Goal: Task Accomplishment & Management: Use online tool/utility

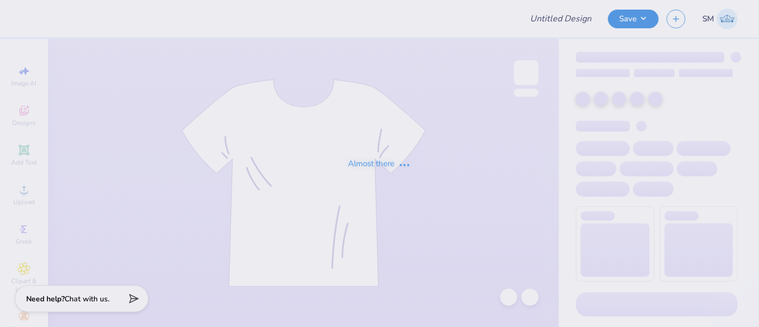
type input "THETA hoodie"
type input "24"
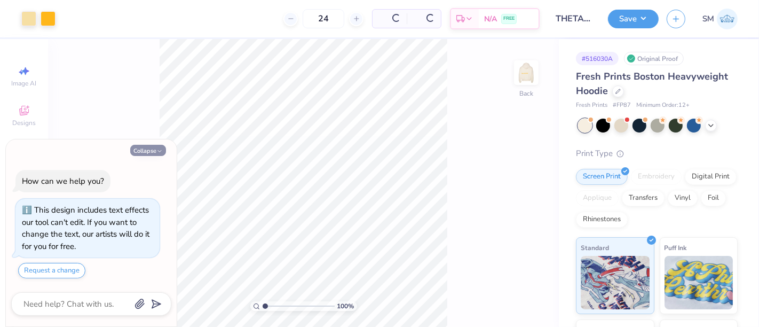
click at [151, 151] on div "Collapse How can we help you? This design includes text effects our tool can't …" at bounding box center [91, 232] width 171 height 187
type textarea "x"
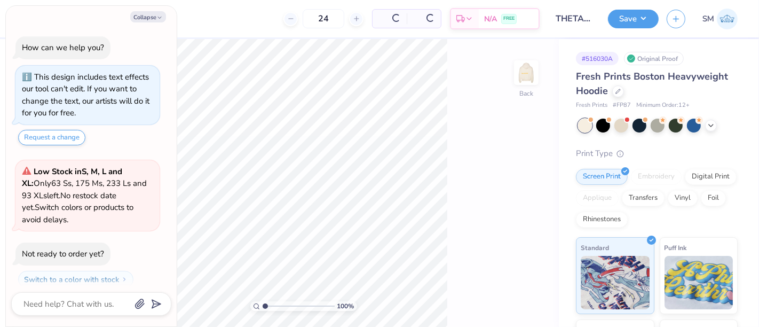
scroll to position [29, 0]
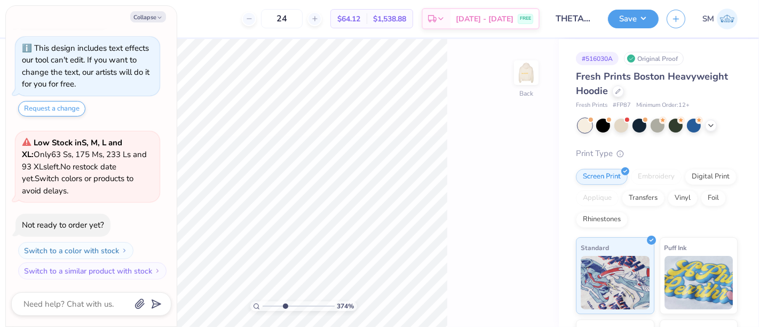
drag, startPoint x: 264, startPoint y: 307, endPoint x: 285, endPoint y: 309, distance: 20.9
type input "3.74"
click at [285, 309] on input "range" at bounding box center [299, 306] width 72 height 10
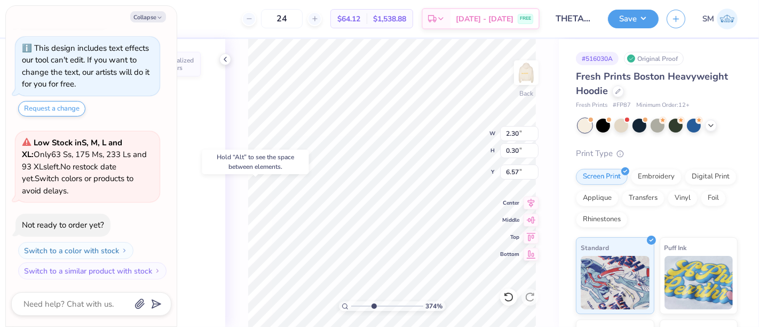
type textarea "x"
type input "6.60"
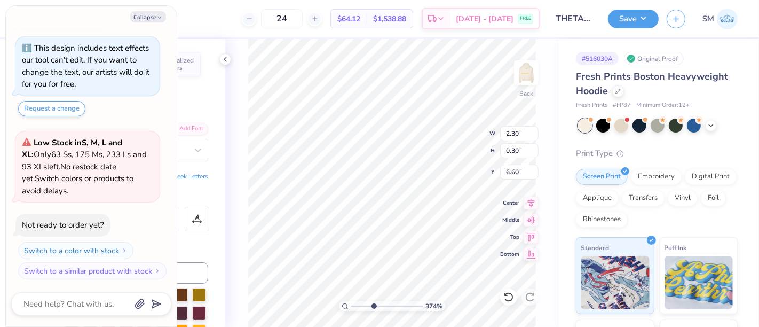
type textarea "x"
type input "3.56"
type input "0.46"
type input "6.44"
type textarea "x"
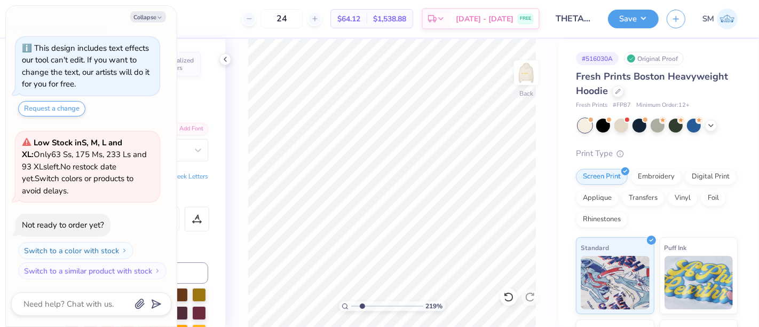
drag, startPoint x: 374, startPoint y: 305, endPoint x: 362, endPoint y: 307, distance: 11.9
type input "2.19"
click at [362, 307] on input "range" at bounding box center [387, 306] width 72 height 10
click at [509, 296] on icon at bounding box center [508, 297] width 11 height 11
click at [509, 298] on icon at bounding box center [508, 297] width 11 height 11
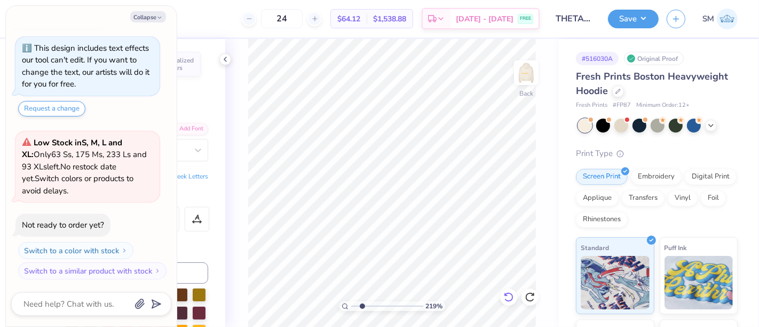
click at [508, 296] on icon at bounding box center [508, 297] width 11 height 11
click at [152, 18] on button "Collapse" at bounding box center [148, 16] width 36 height 11
type textarea "x"
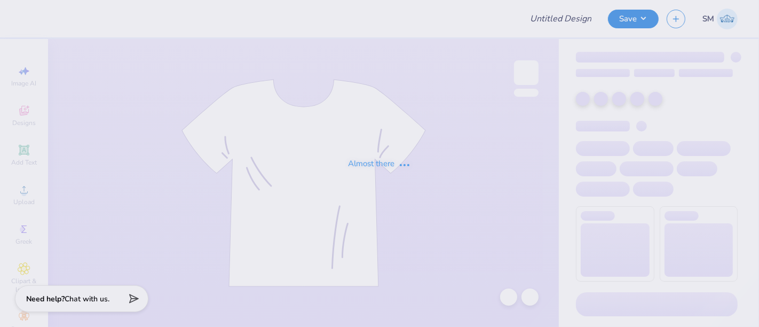
type input "4"
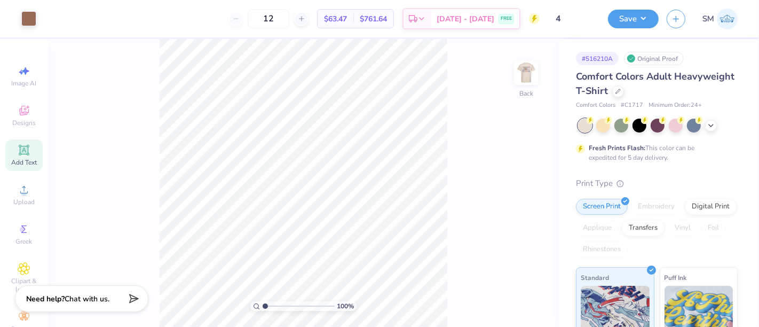
click at [19, 155] on icon at bounding box center [24, 150] width 10 height 10
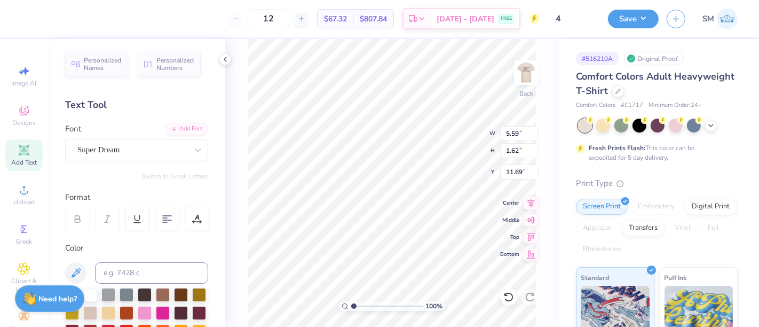
scroll to position [10, 1]
type textarea "™"
click at [122, 152] on div "Super Dream" at bounding box center [132, 149] width 112 height 17
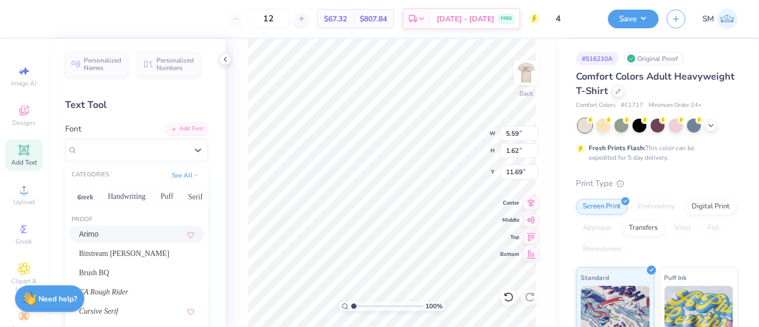
click at [127, 229] on div "Arimo" at bounding box center [136, 234] width 115 height 11
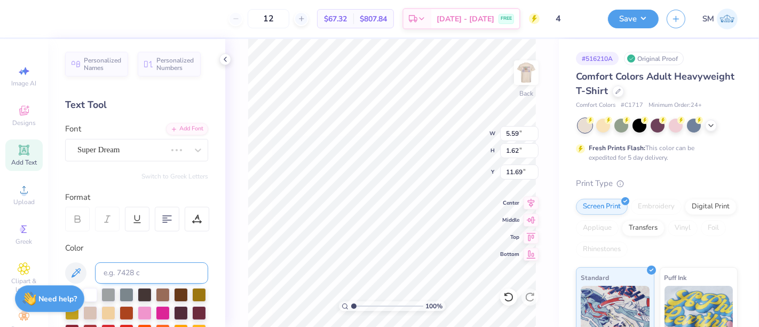
scroll to position [59, 0]
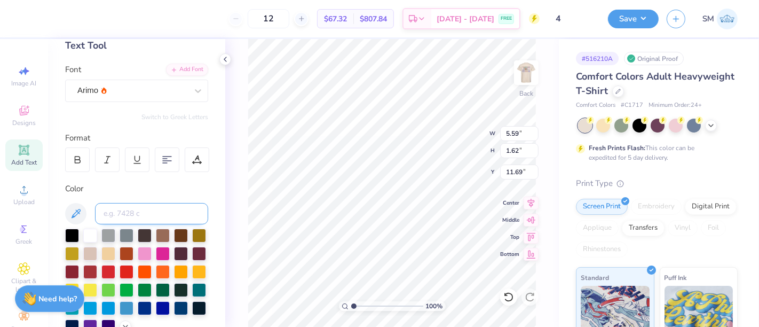
click at [143, 210] on input at bounding box center [151, 213] width 113 height 21
type input "4715 c"
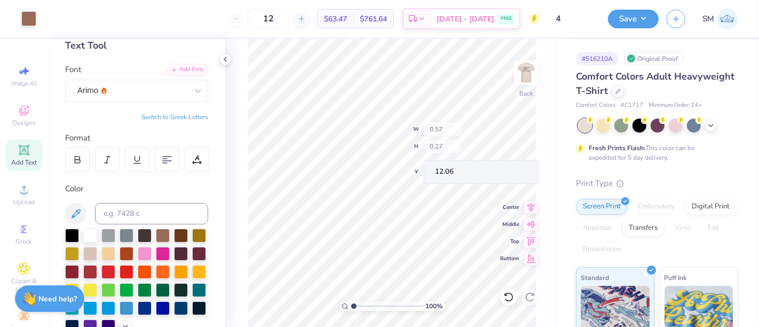
type input "0.57"
type input "0.27"
drag, startPoint x: 354, startPoint y: 305, endPoint x: 375, endPoint y: 301, distance: 21.8
type input "4.06"
click at [375, 301] on input "range" at bounding box center [387, 306] width 72 height 10
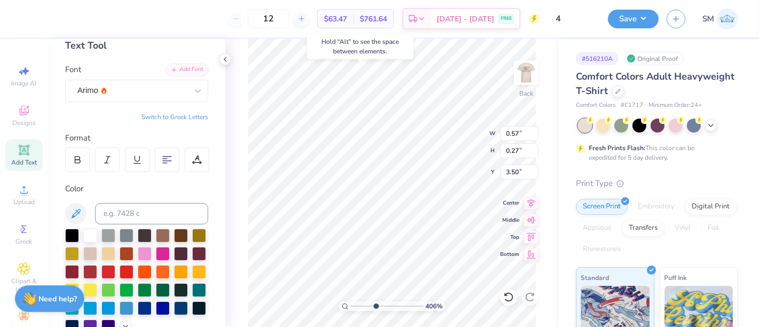
type input "3.50"
type input "0.26"
type input "0.13"
type input "3.77"
type input "0.29"
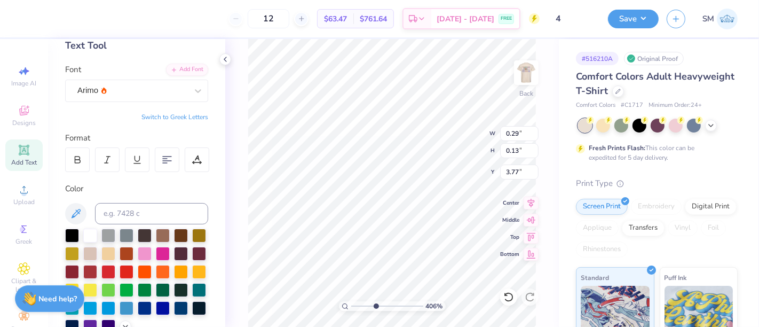
type input "0.18"
type input "3.74"
type input "0.25"
type input "0.16"
type input "3.75"
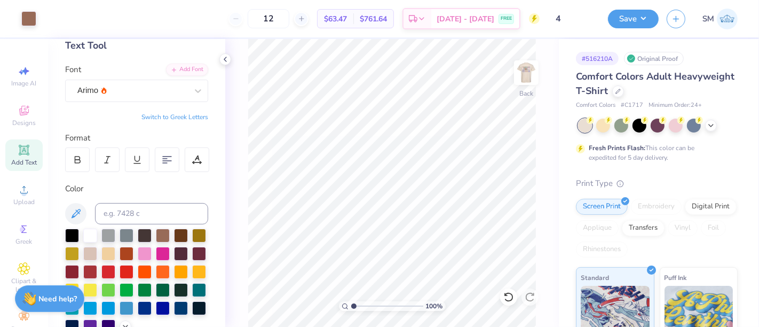
drag, startPoint x: 348, startPoint y: 311, endPoint x: 344, endPoint y: 316, distance: 6.1
type input "1"
click at [351, 311] on input "range" at bounding box center [387, 306] width 72 height 10
click at [633, 6] on div "Save SM" at bounding box center [683, 18] width 151 height 37
drag, startPoint x: 633, startPoint y: 10, endPoint x: 629, endPoint y: 21, distance: 12.0
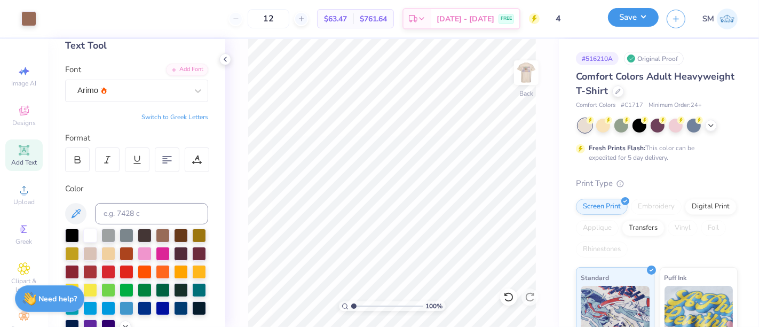
click at [634, 11] on button "Save" at bounding box center [633, 17] width 51 height 19
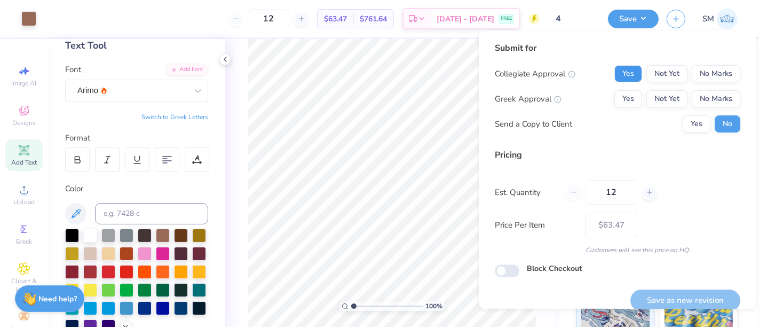
click at [629, 67] on button "Yes" at bounding box center [629, 73] width 28 height 17
drag, startPoint x: 713, startPoint y: 98, endPoint x: 702, endPoint y: 110, distance: 16.6
click at [711, 101] on button "No Marks" at bounding box center [716, 98] width 49 height 17
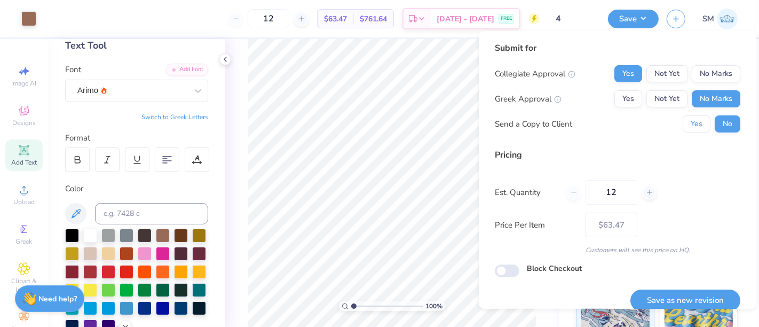
drag, startPoint x: 702, startPoint y: 110, endPoint x: 730, endPoint y: 202, distance: 96.3
click at [683, 131] on button "Yes" at bounding box center [697, 123] width 28 height 17
drag, startPoint x: 691, startPoint y: 292, endPoint x: 687, endPoint y: 296, distance: 6.4
click at [691, 293] on button "Save as new revision" at bounding box center [686, 300] width 110 height 22
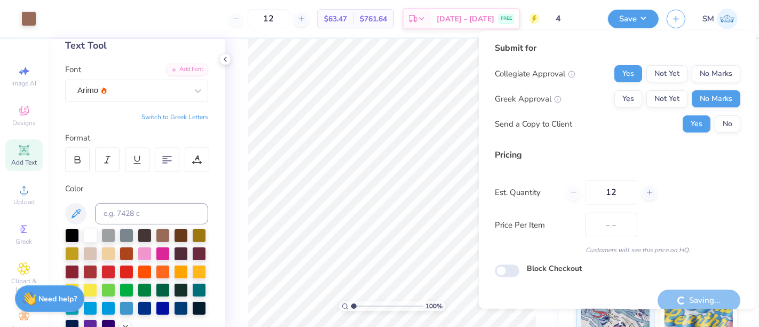
type input "$82.57"
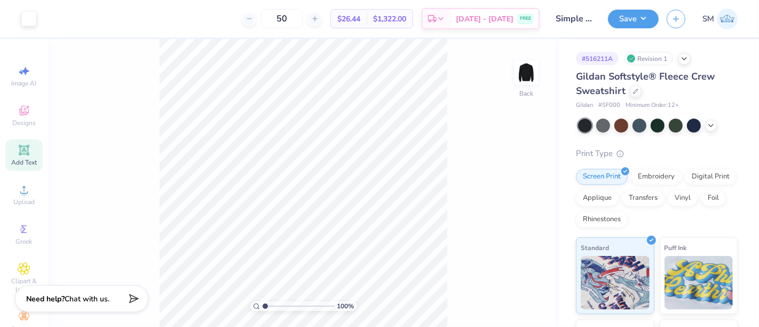
click at [18, 151] on icon at bounding box center [24, 150] width 13 height 13
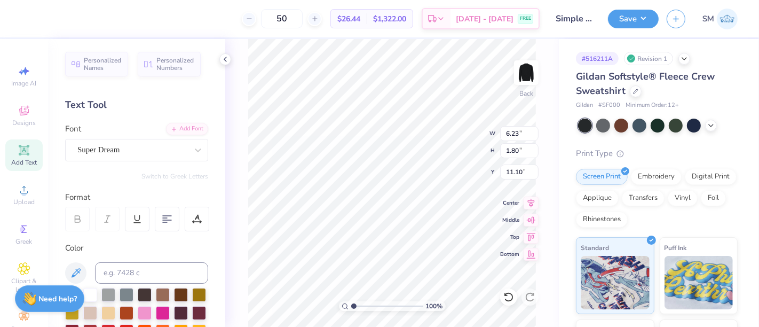
scroll to position [10, 1]
type textarea "®"
click at [123, 161] on div "Personalized Names Personalized Numbers Text Tool Add Font Font Super Dream Swi…" at bounding box center [136, 183] width 177 height 288
click at [122, 151] on div "Super Dream" at bounding box center [132, 149] width 112 height 17
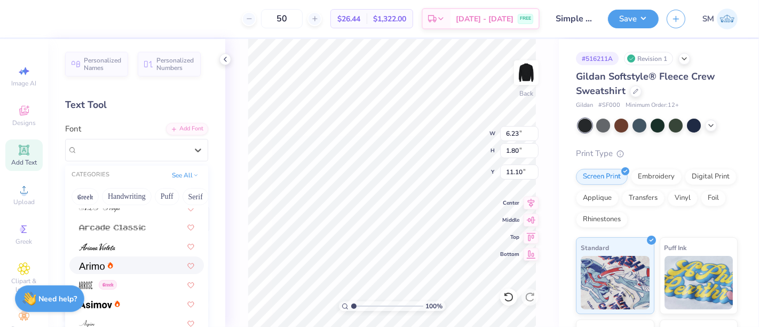
scroll to position [316, 0]
click at [117, 266] on div at bounding box center [136, 263] width 115 height 11
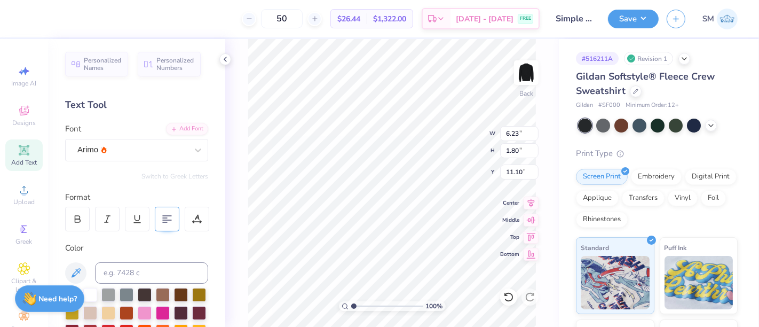
scroll to position [10, 1]
type input "0.50"
type input "6.21"
drag, startPoint x: 353, startPoint y: 307, endPoint x: 393, endPoint y: 296, distance: 41.4
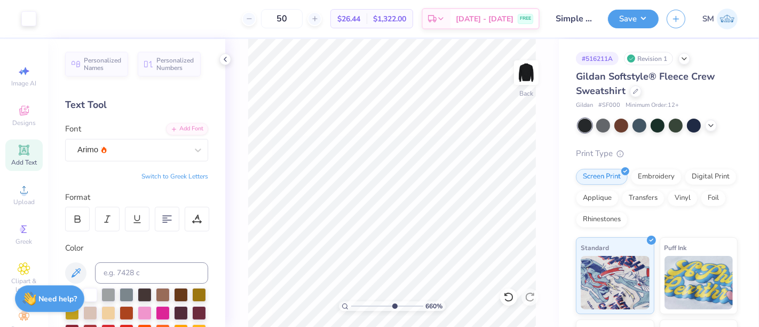
type input "6.6"
click at [393, 301] on input "range" at bounding box center [387, 306] width 72 height 10
type input "0.15"
type input "6.56"
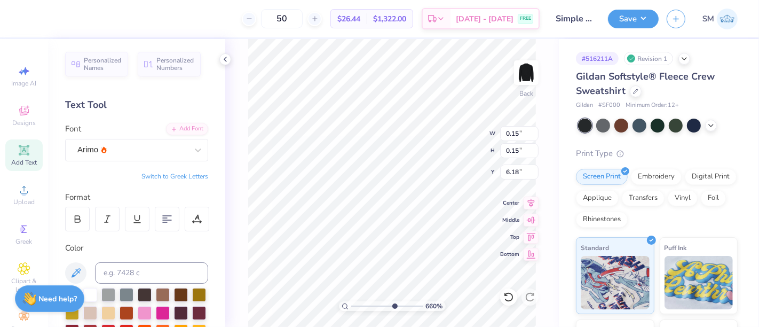
type input "6.18"
drag, startPoint x: 395, startPoint y: 302, endPoint x: 343, endPoint y: 309, distance: 52.2
type input "1"
click at [351, 311] on input "range" at bounding box center [387, 306] width 72 height 10
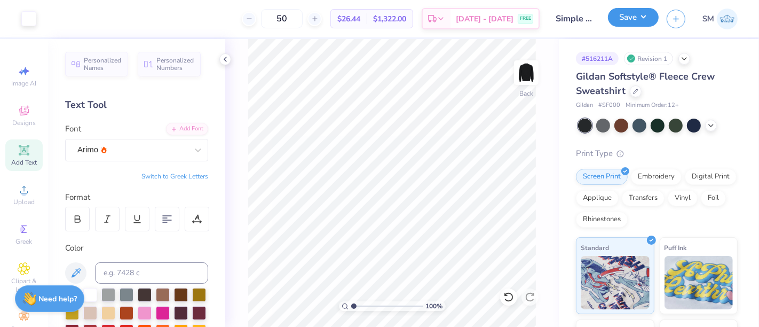
drag, startPoint x: 631, startPoint y: 12, endPoint x: 623, endPoint y: 25, distance: 15.8
click at [631, 13] on button "Save" at bounding box center [633, 17] width 51 height 19
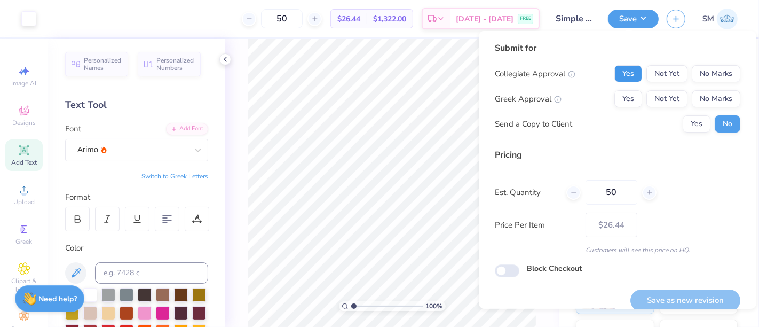
drag, startPoint x: 615, startPoint y: 68, endPoint x: 613, endPoint y: 74, distance: 6.1
click at [615, 74] on button "Yes" at bounding box center [629, 73] width 28 height 17
click at [700, 97] on button "No Marks" at bounding box center [716, 98] width 49 height 17
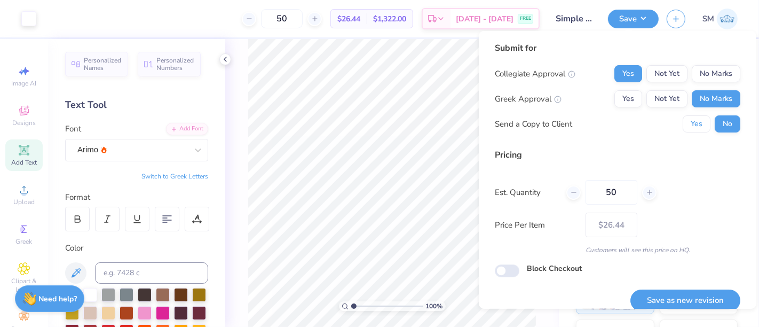
drag, startPoint x: 684, startPoint y: 125, endPoint x: 692, endPoint y: 140, distance: 16.5
click at [684, 125] on button "Yes" at bounding box center [697, 123] width 28 height 17
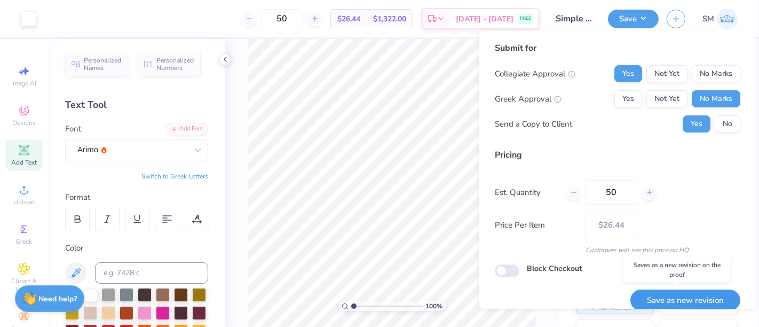
drag, startPoint x: 661, startPoint y: 295, endPoint x: 652, endPoint y: 302, distance: 11.4
click at [661, 296] on button "Save as new revision" at bounding box center [686, 300] width 110 height 22
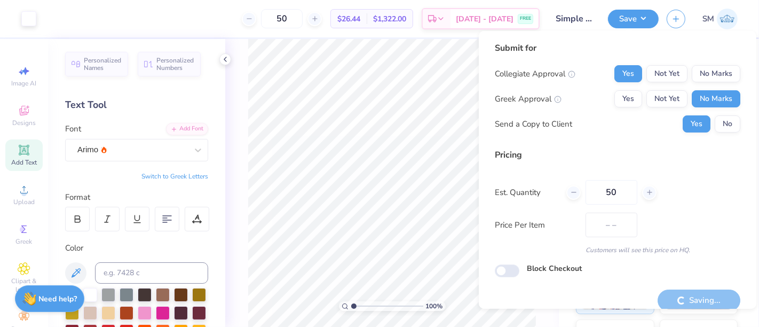
type input "$26.44"
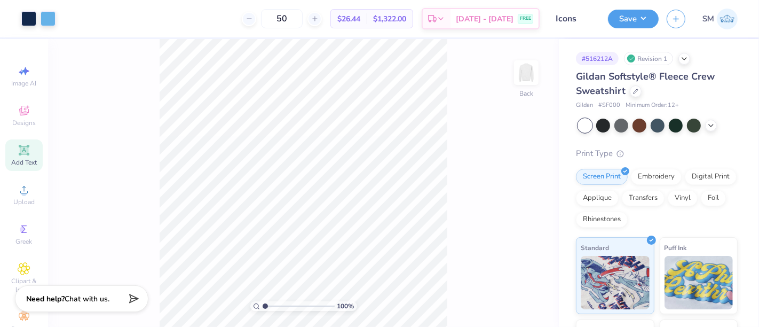
click at [20, 149] on icon at bounding box center [24, 150] width 8 height 8
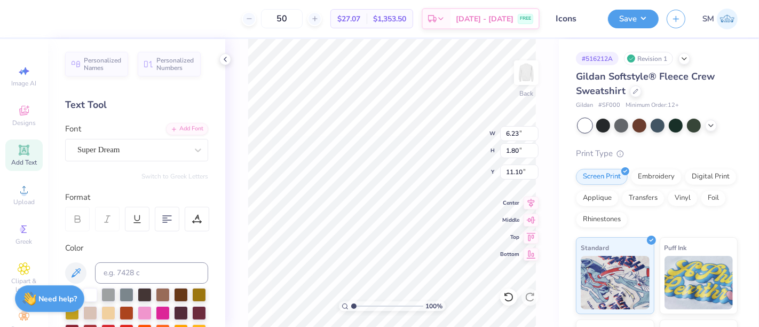
scroll to position [10, 1]
type textarea "™"
click at [117, 144] on div "Super Dream" at bounding box center [132, 149] width 112 height 17
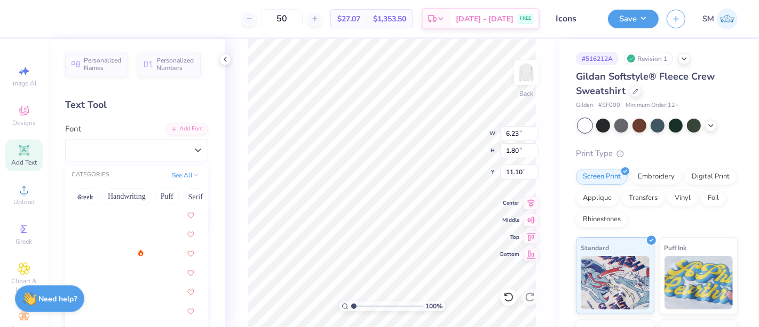
scroll to position [277, 0]
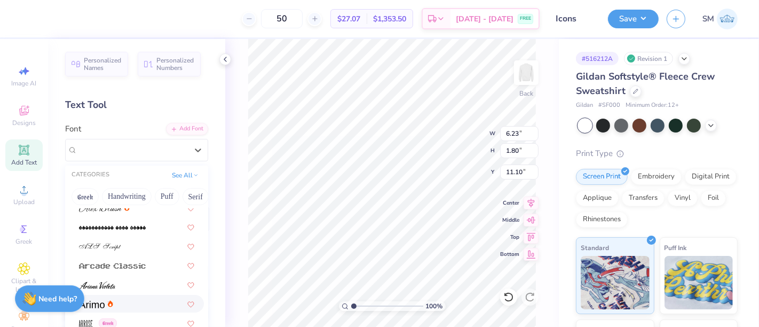
click at [111, 302] on icon at bounding box center [110, 303] width 5 height 6
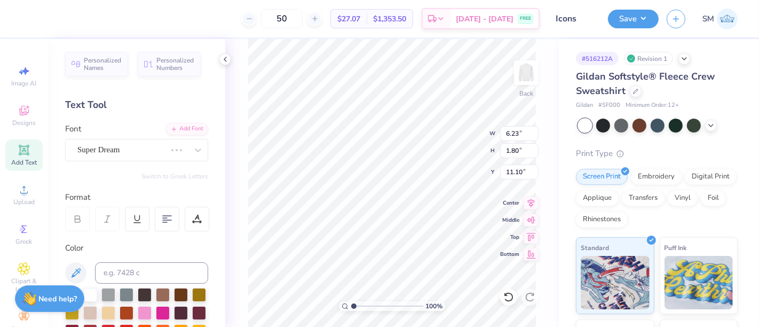
scroll to position [10, 1]
click at [132, 270] on input at bounding box center [151, 272] width 113 height 21
type input "2767 c"
click at [241, 78] on div "100 % Back W 6.23 6.23 " H 1.80 1.80 " Y 11.10 11.10 " Center Middle Top Bottom" at bounding box center [392, 183] width 334 height 288
type input "0.69"
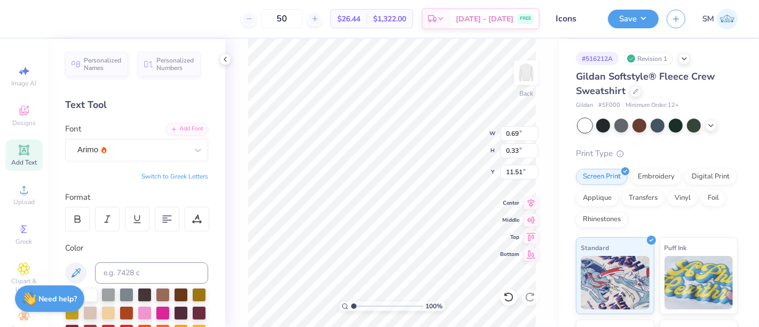
type input "0.33"
drag, startPoint x: 355, startPoint y: 307, endPoint x: 381, endPoint y: 309, distance: 26.7
type input "4.83"
click at [381, 309] on input "range" at bounding box center [387, 306] width 72 height 10
type input "5.74"
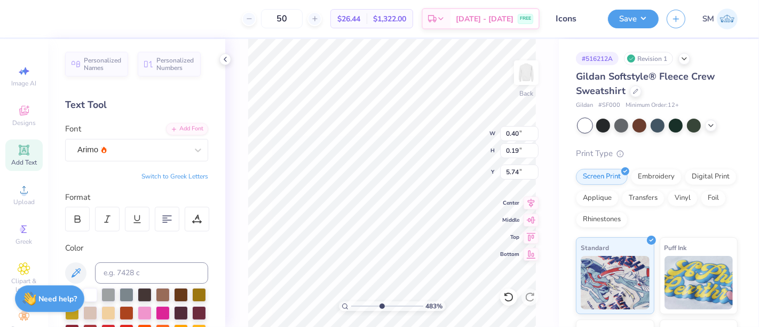
type input "0.40"
type input "0.19"
type input "0.16"
type input "0.07"
type input "5.86"
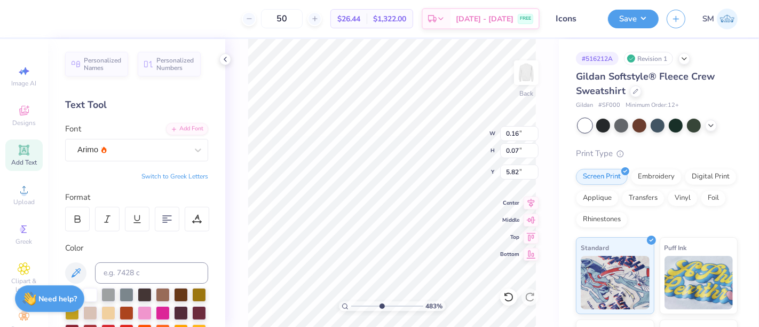
type input "5.82"
drag, startPoint x: 371, startPoint y: 305, endPoint x: 357, endPoint y: 303, distance: 14.1
type input "1.47"
click at [357, 305] on input "range" at bounding box center [387, 306] width 72 height 10
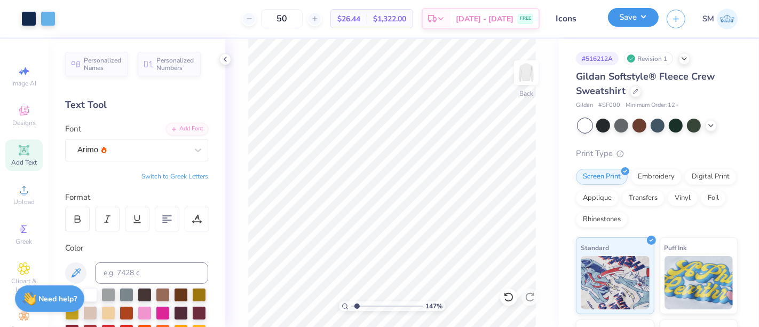
click at [620, 23] on button "Save" at bounding box center [633, 17] width 51 height 19
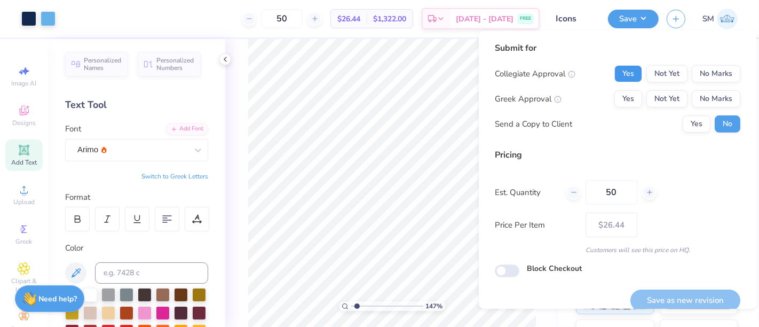
click at [616, 70] on button "Yes" at bounding box center [629, 73] width 28 height 17
drag, startPoint x: 705, startPoint y: 89, endPoint x: 690, endPoint y: 108, distance: 24.3
click at [702, 93] on div "Collegiate Approval Yes Not Yet No Marks Greek Approval Yes Not Yet No Marks Se…" at bounding box center [618, 98] width 246 height 67
click at [688, 116] on button "Yes" at bounding box center [697, 123] width 28 height 17
click at [710, 100] on button "No Marks" at bounding box center [716, 98] width 49 height 17
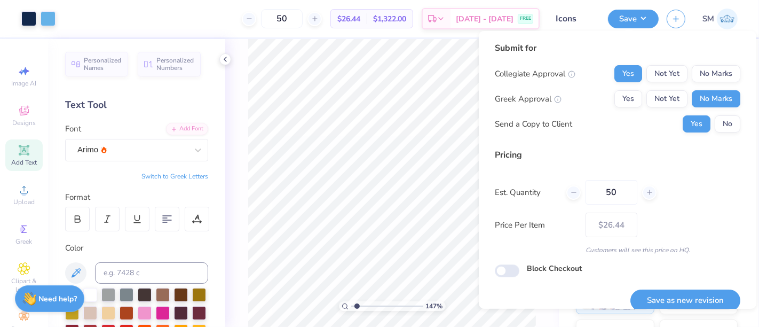
click at [692, 295] on button "Save as new revision" at bounding box center [686, 300] width 110 height 22
type input "$26.44"
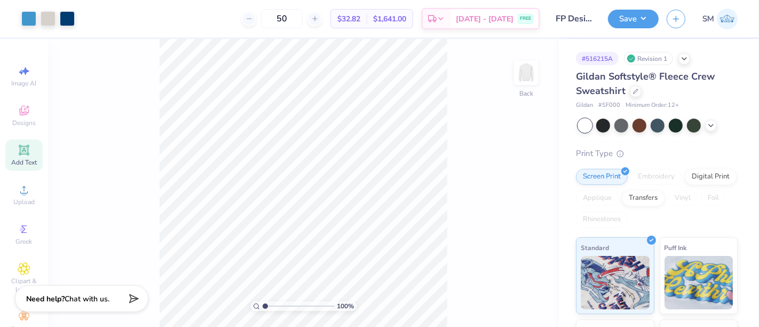
click at [18, 155] on icon at bounding box center [24, 150] width 13 height 13
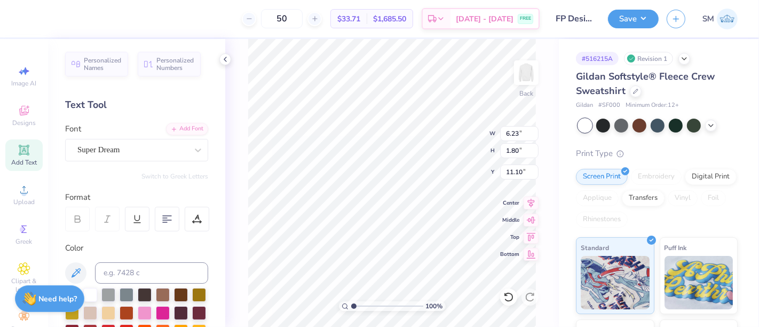
scroll to position [10, 1]
type textarea "™"
click at [119, 277] on input at bounding box center [151, 272] width 113 height 21
type input "7688 c"
click at [111, 155] on div "Super Dream" at bounding box center [132, 149] width 112 height 17
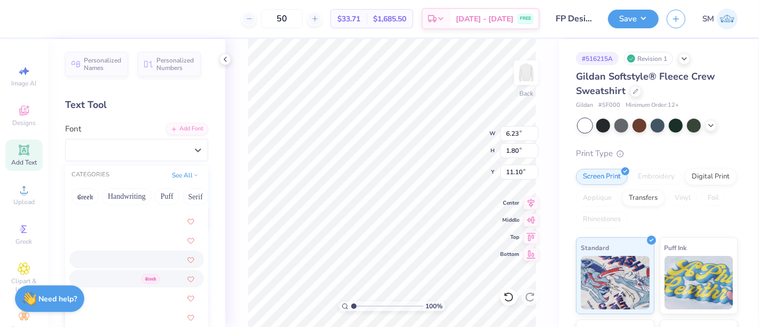
scroll to position [383, 0]
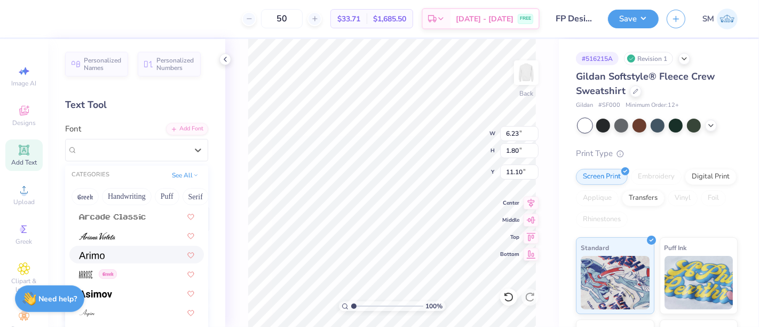
drag, startPoint x: 129, startPoint y: 255, endPoint x: 139, endPoint y: 255, distance: 10.1
click at [129, 255] on div at bounding box center [136, 254] width 115 height 11
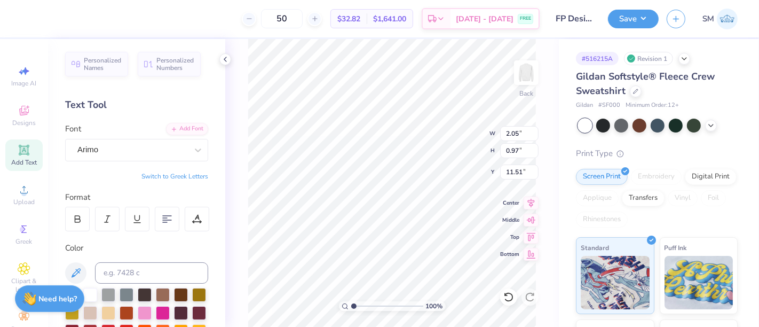
type input "0.44"
type input "0.21"
type input "5.94"
type input "0.67"
type input "0.32"
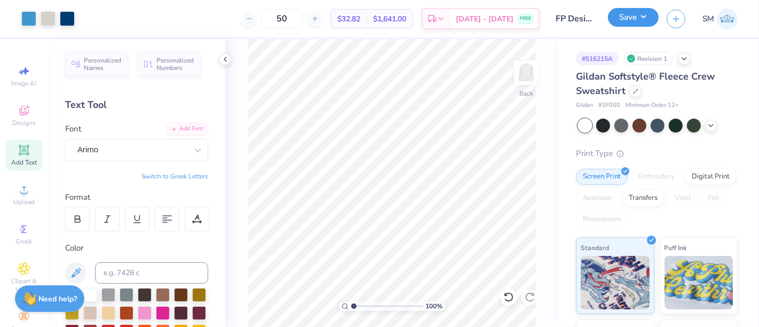
drag, startPoint x: 647, startPoint y: 7, endPoint x: 644, endPoint y: 13, distance: 6.0
click at [647, 8] on button "Save" at bounding box center [633, 17] width 51 height 19
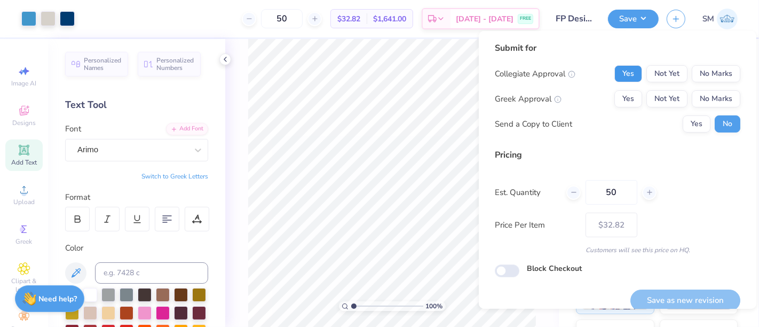
click at [624, 69] on button "Yes" at bounding box center [629, 73] width 28 height 17
drag, startPoint x: 703, startPoint y: 104, endPoint x: 697, endPoint y: 113, distance: 10.4
click at [702, 104] on button "No Marks" at bounding box center [716, 98] width 49 height 17
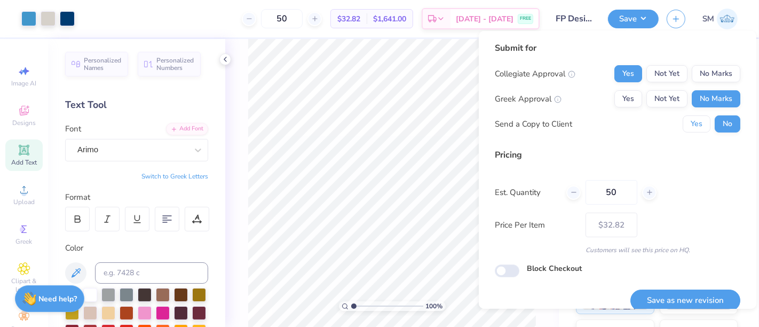
drag, startPoint x: 687, startPoint y: 124, endPoint x: 688, endPoint y: 234, distance: 110.5
click at [687, 127] on button "Yes" at bounding box center [697, 123] width 28 height 17
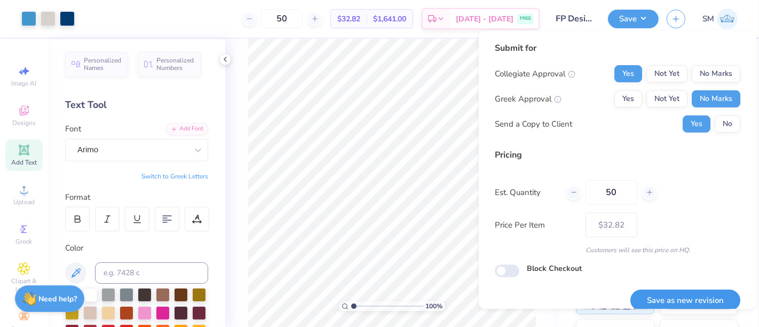
drag, startPoint x: 698, startPoint y: 300, endPoint x: 682, endPoint y: 293, distance: 17.0
click at [697, 300] on button "Save as new revision" at bounding box center [686, 300] width 110 height 22
type input "$32.82"
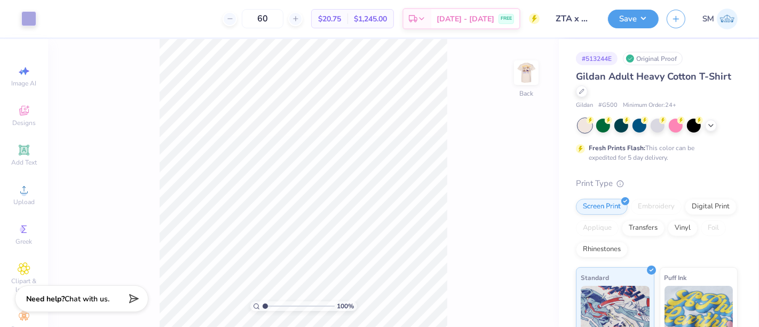
drag, startPoint x: 533, startPoint y: 69, endPoint x: 517, endPoint y: 123, distance: 56.4
click at [533, 69] on img at bounding box center [526, 72] width 21 height 21
drag, startPoint x: 264, startPoint y: 304, endPoint x: 321, endPoint y: 301, distance: 57.8
click at [321, 301] on input "range" at bounding box center [299, 306] width 72 height 10
click at [12, 155] on div "Add Text" at bounding box center [23, 155] width 37 height 32
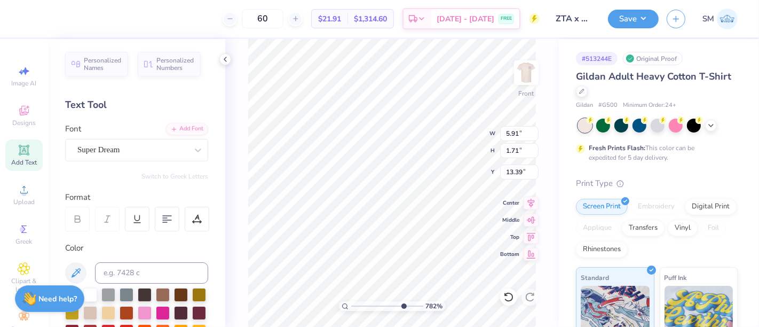
type input "7.81597650974019"
type input "15.38"
type input "7.81597650974019"
type textarea "T"
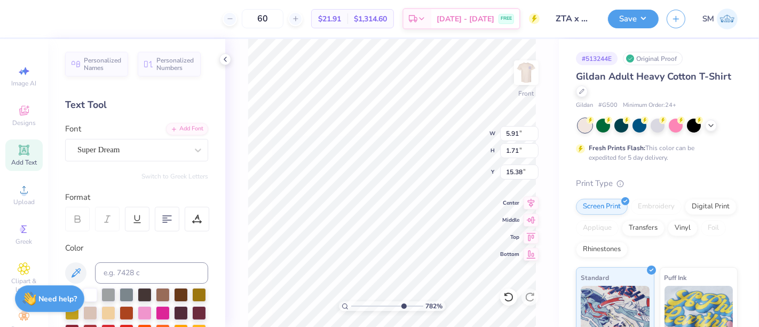
type input "7.81597650974019"
type textarea "TM"
click at [114, 154] on div "Super Dream" at bounding box center [132, 149] width 112 height 17
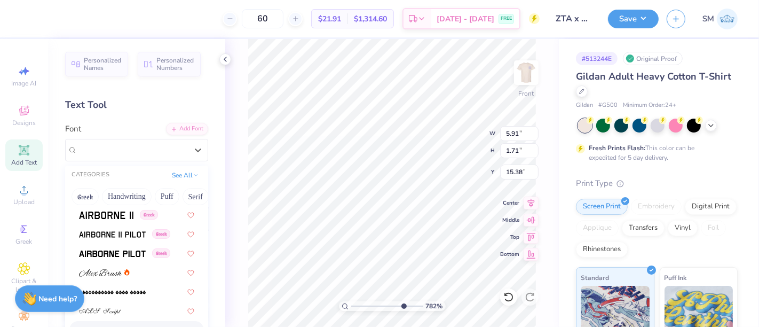
scroll to position [257, 0]
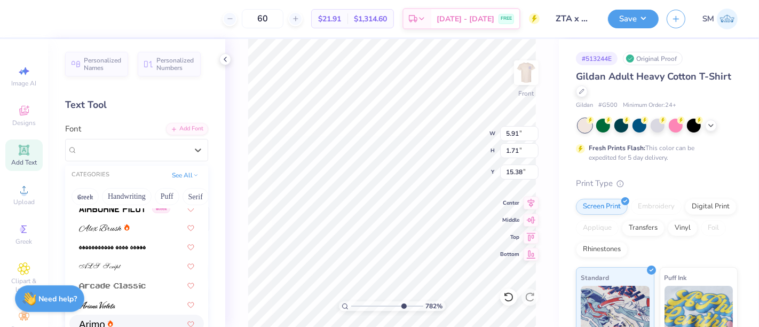
click at [112, 318] on div at bounding box center [96, 323] width 34 height 11
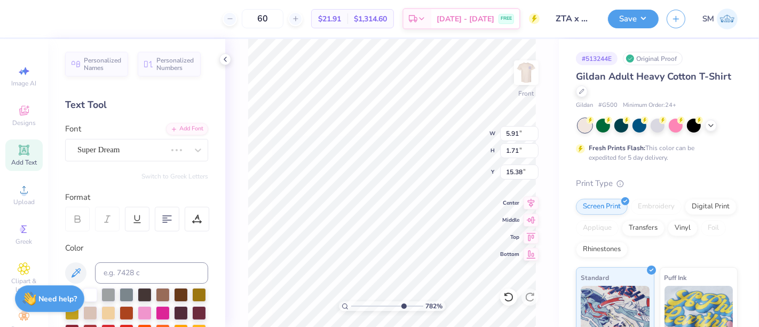
type input "7.81597650974019"
click at [133, 267] on input at bounding box center [151, 272] width 113 height 21
type input "1235 c"
click at [166, 17] on div "60 $21.91 Per Item $1,314.60 Total Est. Delivery Sep 20 - 23 FREE" at bounding box center [284, 18] width 510 height 37
type input "7.81597650974019"
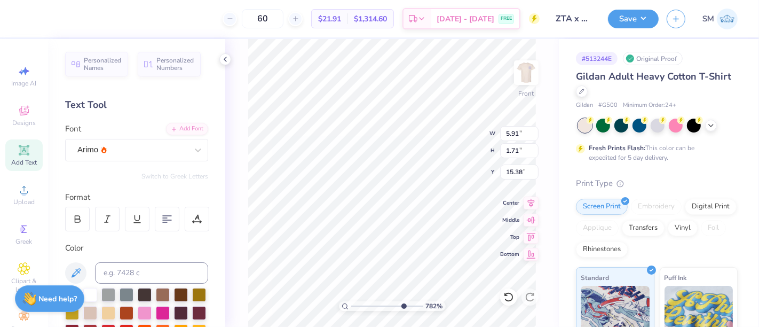
type input "3.27"
type input "1.68"
type input "15.39"
type input "7.81597650974019"
type input "1.03"
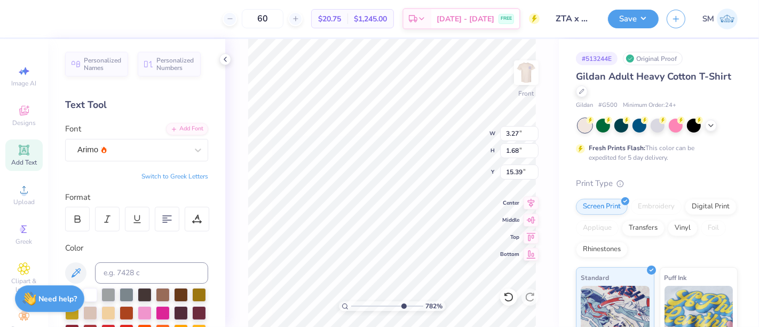
type input "0.53"
type input "7.81597650974019"
type input "0.16"
type input "0.08"
type input "15.84"
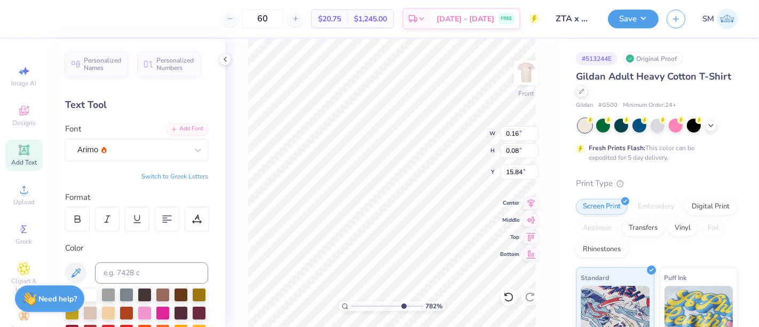
type input "7.81597650974019"
type input "5.88"
type input "7.81597650974019"
type input "0.18"
type input "0.15"
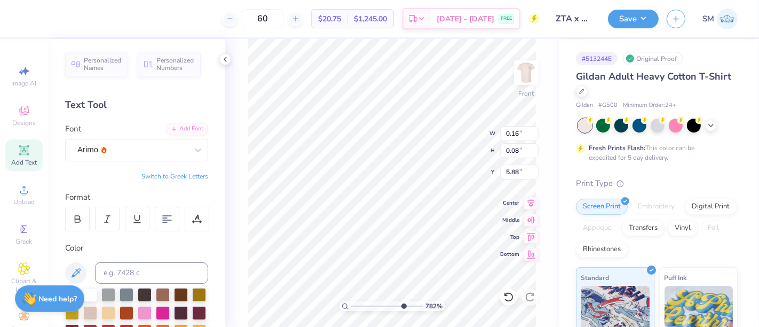
type input "5.84"
type input "7.81597650974019"
type input "0.10"
type input "0.08"
type input "5.89"
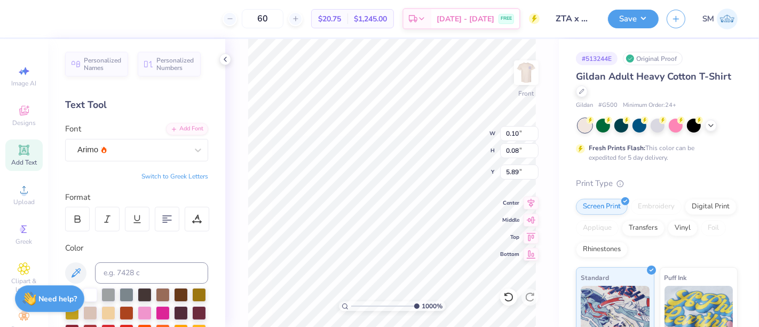
drag, startPoint x: 404, startPoint y: 307, endPoint x: 436, endPoint y: 305, distance: 31.5
type input "10"
click at [420, 305] on input "range" at bounding box center [385, 306] width 68 height 10
type input "5.88"
type input "12.50"
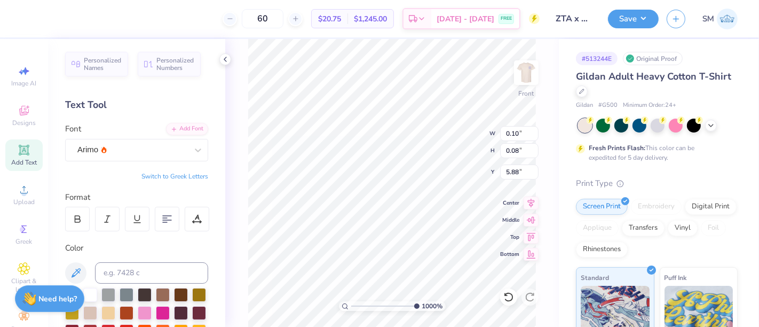
type input "11.91"
type input "3.00"
type input "0.09"
type input "0.08"
type input "5.87"
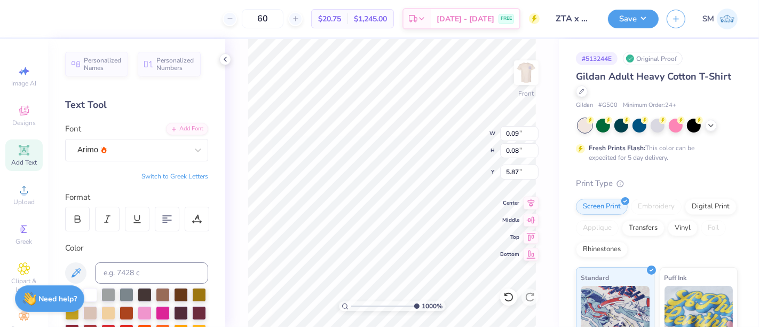
type input "0.05"
type input "0.04"
type input "5.90"
type input "12.50"
type input "11.91"
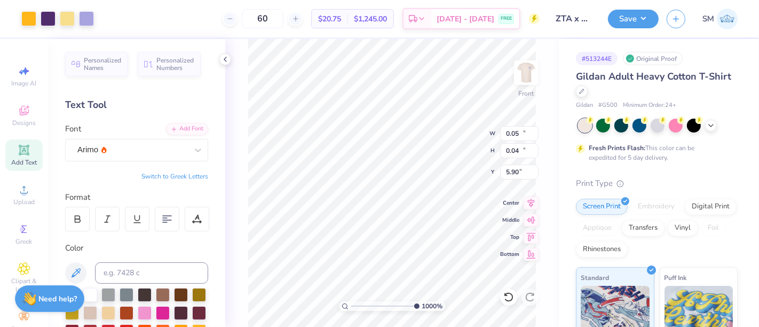
type input "3.00"
type input "0.05"
type input "0.04"
type input "5.90"
type input "12.50"
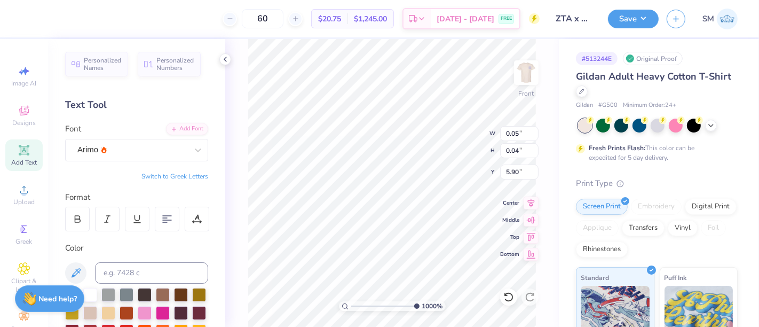
type input "11.91"
type input "3.00"
type input "0.05"
type input "0.04"
type input "5.90"
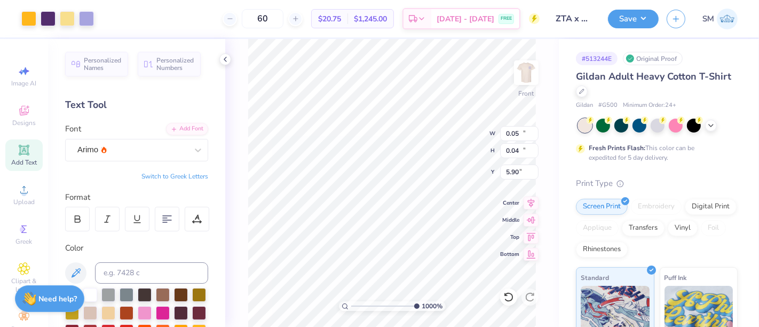
type input "12.50"
type input "11.91"
type input "3.00"
type input "0.07"
type input "0.05"
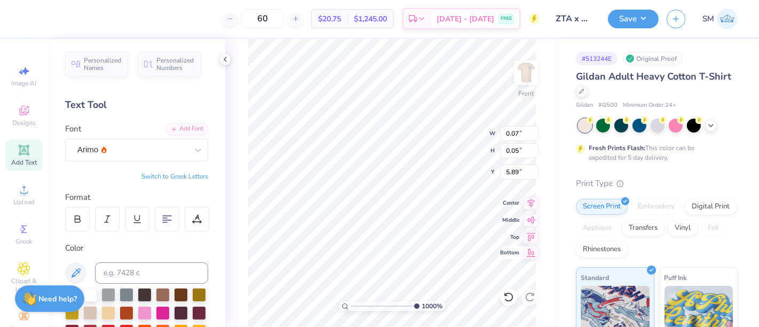
type input "6.99"
type input "12.50"
type input "11.91"
type input "3.00"
type input "0.07"
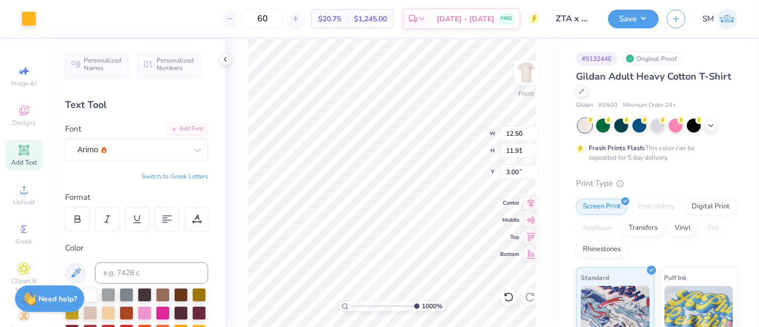
type input "0.05"
type input "6.99"
type input "12.50"
type input "11.91"
type input "3.00"
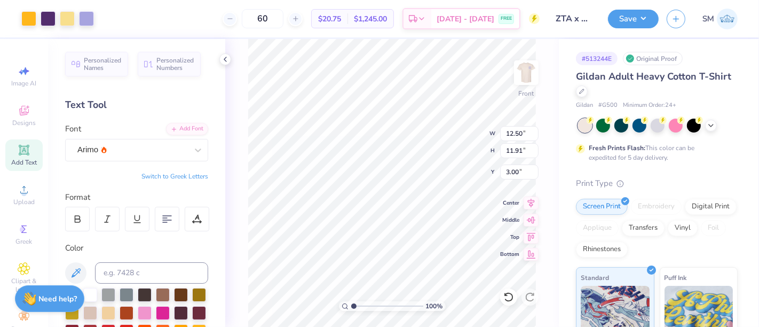
drag, startPoint x: 414, startPoint y: 307, endPoint x: 348, endPoint y: 303, distance: 66.9
type input "1"
click at [351, 307] on input "range" at bounding box center [387, 306] width 72 height 10
click at [650, 7] on div "Save SM" at bounding box center [683, 18] width 151 height 37
drag, startPoint x: 642, startPoint y: 15, endPoint x: 650, endPoint y: 26, distance: 13.5
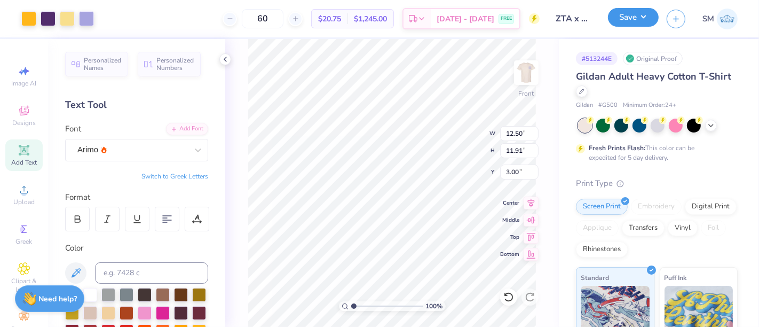
click at [642, 15] on button "Save" at bounding box center [633, 17] width 51 height 19
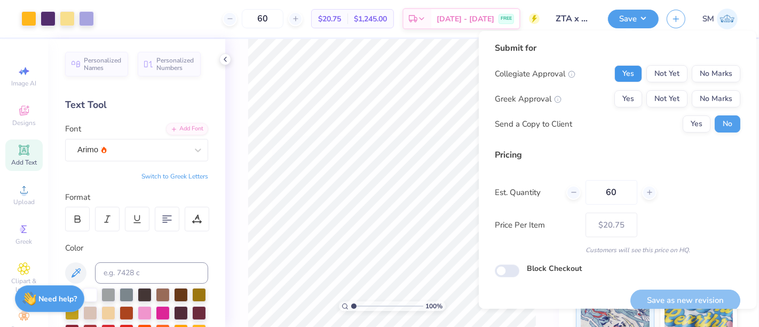
drag, startPoint x: 624, startPoint y: 69, endPoint x: 627, endPoint y: 88, distance: 18.4
click at [622, 74] on button "Yes" at bounding box center [629, 73] width 28 height 17
drag, startPoint x: 693, startPoint y: 101, endPoint x: 694, endPoint y: 108, distance: 7.0
click at [694, 103] on button "No Marks" at bounding box center [716, 98] width 49 height 17
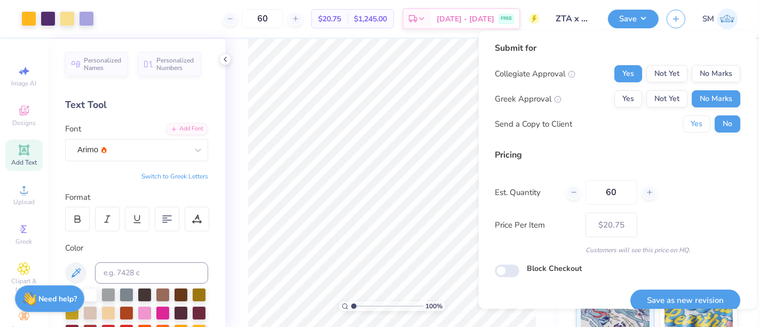
click at [687, 122] on button "Yes" at bounding box center [697, 123] width 28 height 17
click at [679, 300] on button "Save as new revision" at bounding box center [686, 300] width 110 height 22
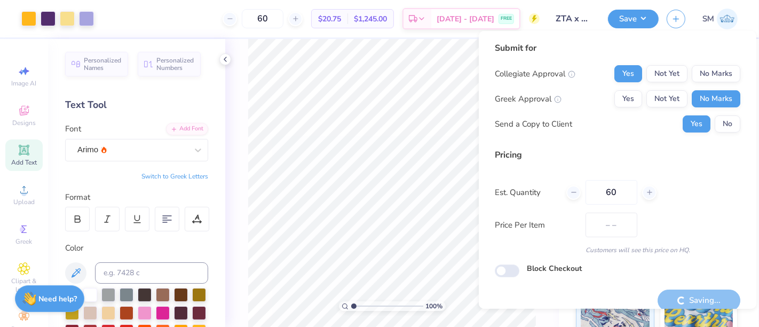
type input "$20.75"
click at [362, 307] on input "range" at bounding box center [387, 306] width 72 height 10
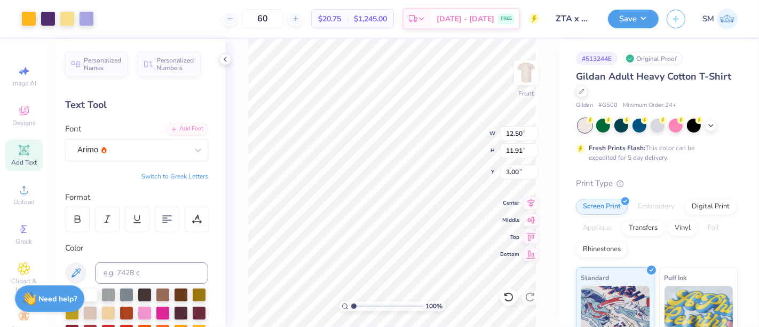
drag, startPoint x: 367, startPoint y: 306, endPoint x: 344, endPoint y: 306, distance: 23.0
type input "1"
click at [351, 306] on input "range" at bounding box center [387, 306] width 72 height 10
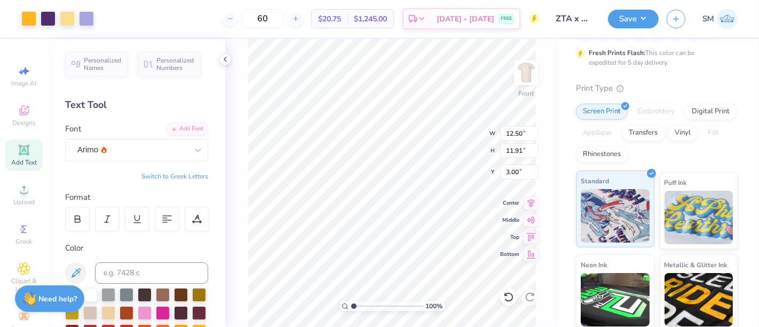
scroll to position [138, 0]
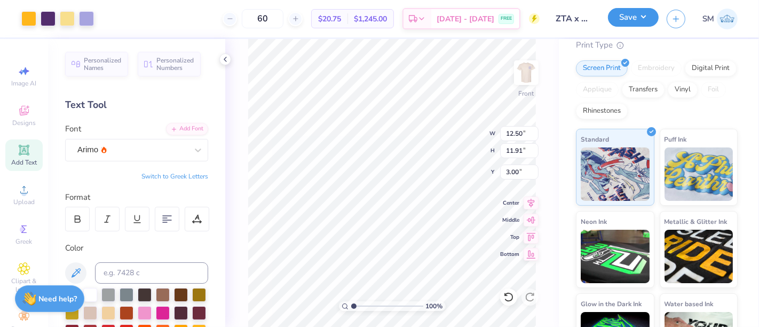
click at [640, 13] on button "Save" at bounding box center [633, 17] width 51 height 19
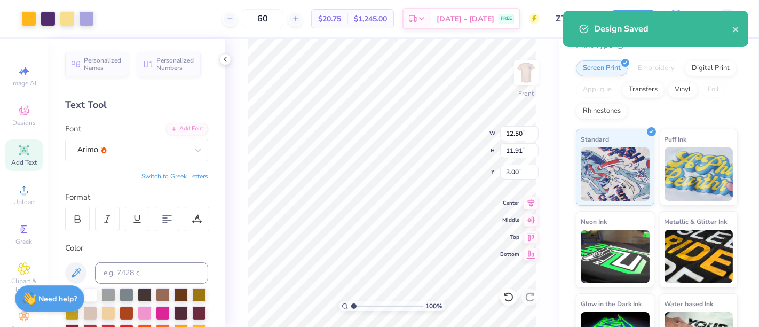
type input "– –"
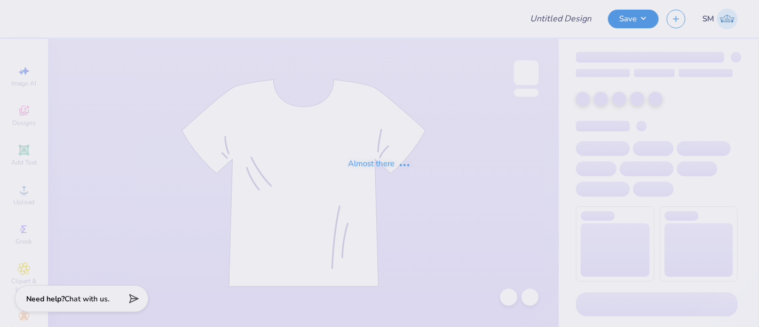
type input "5"
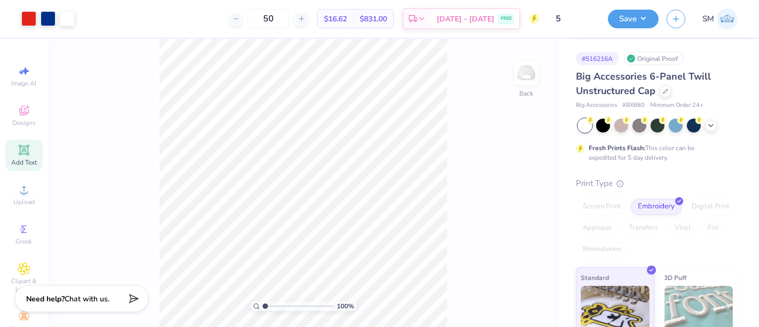
click at [13, 158] on span "Add Text" at bounding box center [24, 162] width 26 height 9
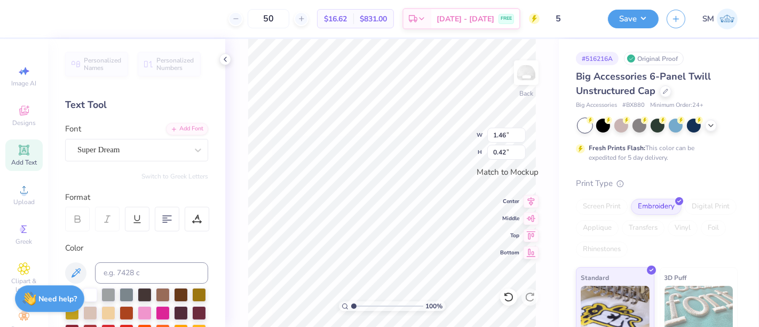
scroll to position [10, 1]
type textarea "™"
click at [133, 152] on div "Super Dream" at bounding box center [132, 149] width 112 height 17
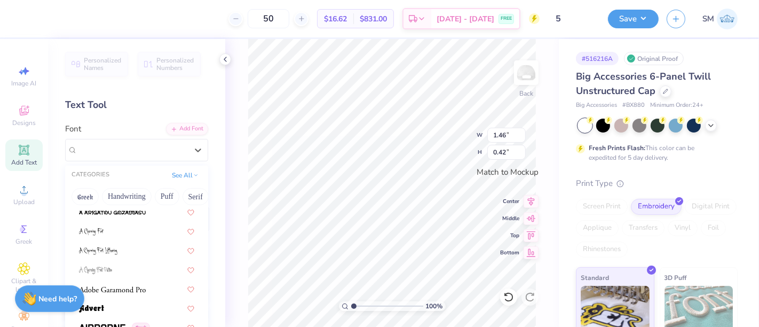
scroll to position [346, 0]
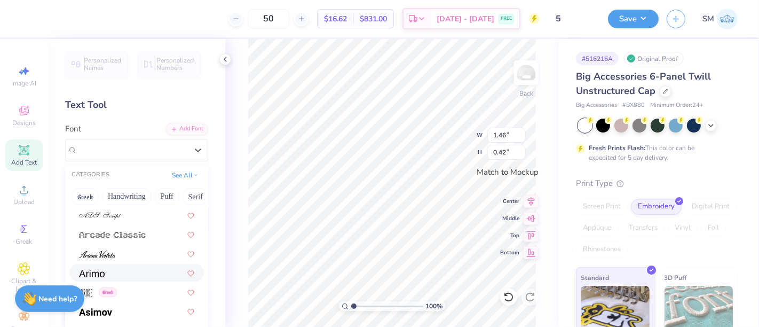
click at [122, 269] on div at bounding box center [136, 272] width 115 height 11
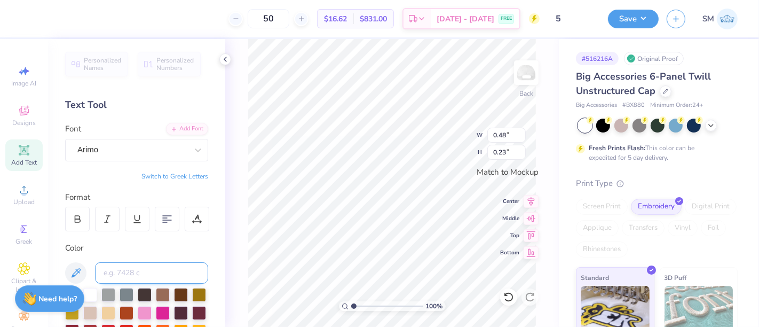
click at [148, 269] on input at bounding box center [151, 272] width 113 height 21
type input "287"
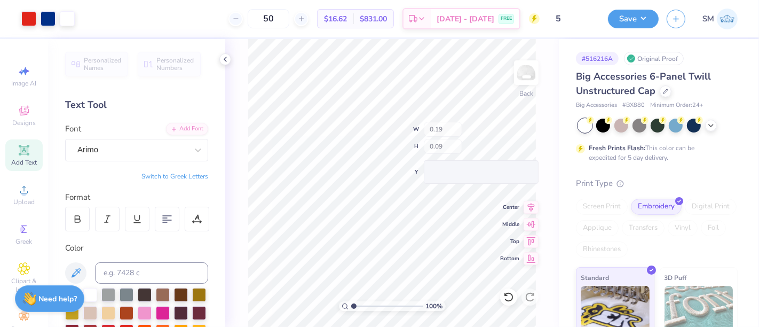
type input "0.19"
type input "0.09"
type input "0.21"
type input "0.13"
type input "0.14"
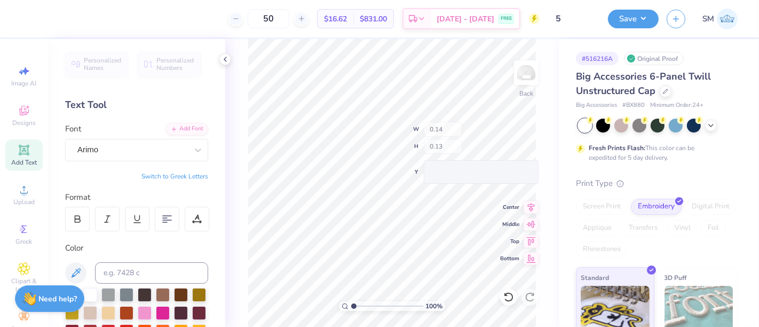
type input "0.09"
drag, startPoint x: 355, startPoint y: 307, endPoint x: 368, endPoint y: 306, distance: 12.8
type input "3.01"
click at [368, 306] on input "range" at bounding box center [387, 306] width 72 height 10
type input "0.13"
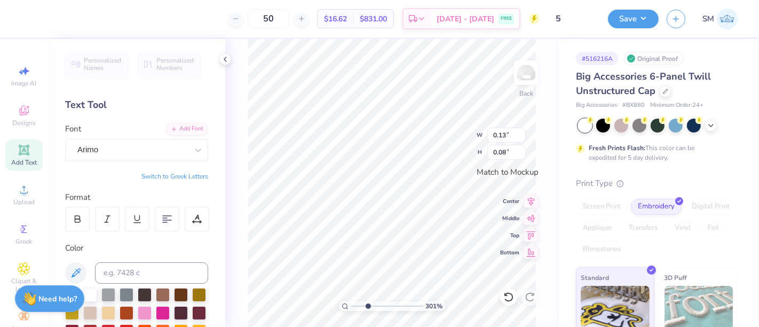
type input "0.08"
type input "0.05"
type input "1.08"
click at [354, 303] on input "range" at bounding box center [387, 306] width 72 height 10
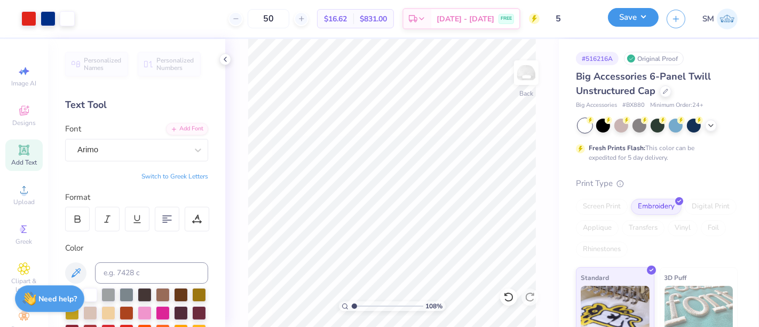
click at [650, 9] on button "Save" at bounding box center [633, 17] width 51 height 19
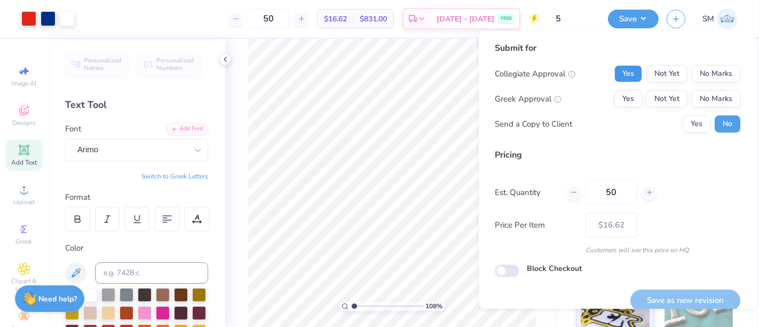
click at [625, 67] on button "Yes" at bounding box center [629, 73] width 28 height 17
click at [692, 101] on button "No Marks" at bounding box center [716, 98] width 49 height 17
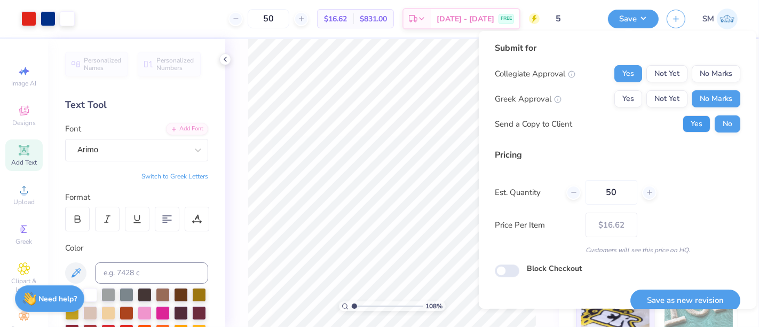
drag, startPoint x: 689, startPoint y: 128, endPoint x: 691, endPoint y: 163, distance: 35.3
click at [689, 129] on button "Yes" at bounding box center [697, 123] width 28 height 17
click at [688, 290] on button "Save as new revision" at bounding box center [686, 300] width 110 height 22
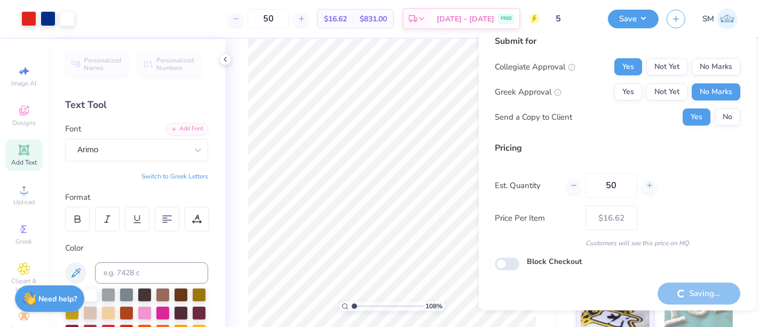
scroll to position [12, 0]
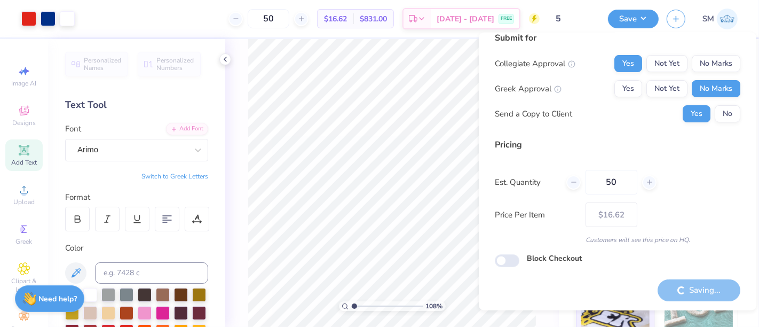
type input "– –"
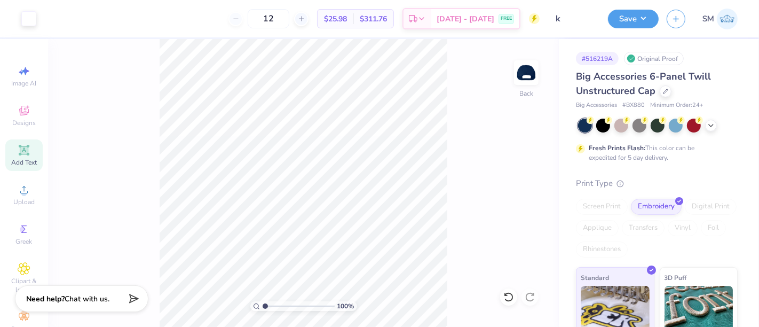
click at [21, 156] on icon at bounding box center [24, 150] width 13 height 13
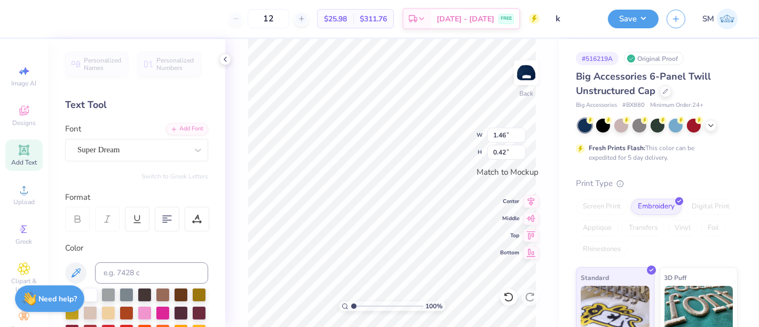
scroll to position [10, 1]
type textarea "TM"
click at [114, 147] on div "Super Dream" at bounding box center [132, 149] width 112 height 17
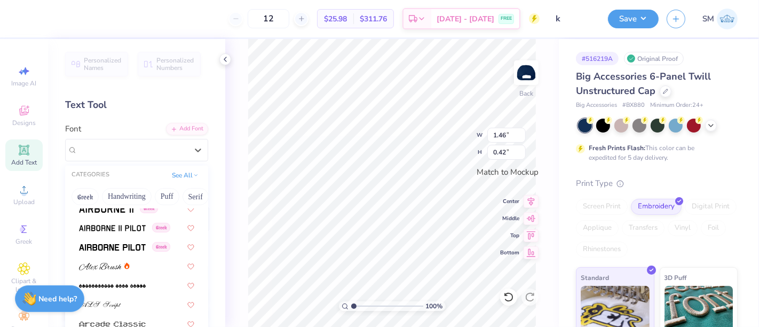
scroll to position [336, 0]
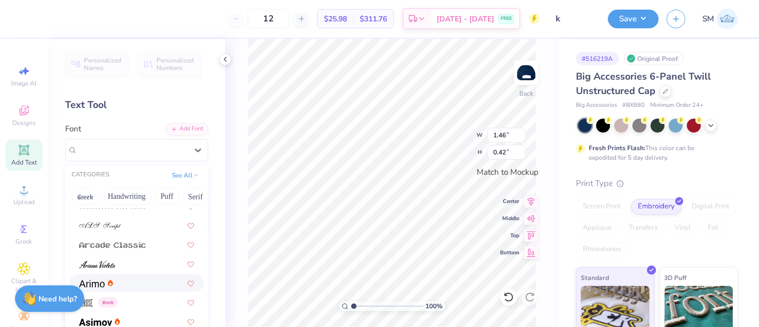
click at [114, 282] on div at bounding box center [136, 282] width 115 height 11
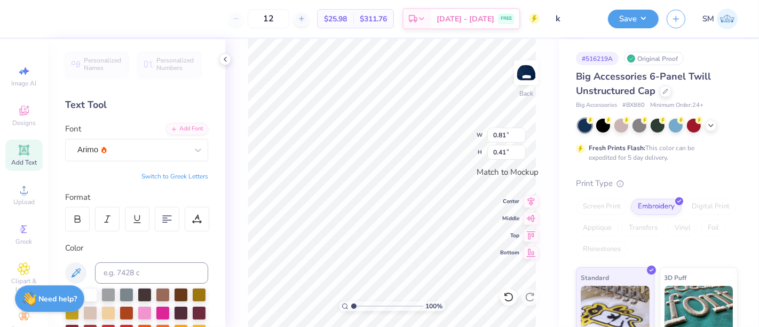
type input "0.20"
type input "0.11"
type input "0.15"
type input "0.08"
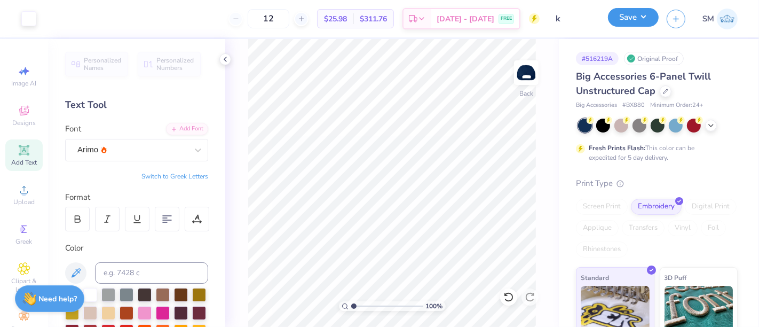
click at [627, 18] on button "Save" at bounding box center [633, 17] width 51 height 19
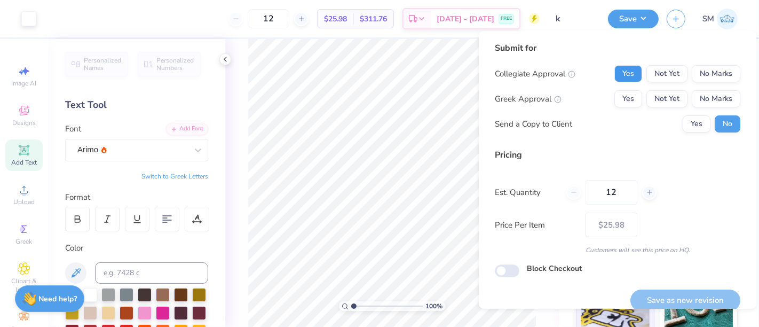
click at [617, 72] on button "Yes" at bounding box center [629, 73] width 28 height 17
drag, startPoint x: 718, startPoint y: 95, endPoint x: 698, endPoint y: 114, distance: 27.6
click at [717, 96] on button "No Marks" at bounding box center [716, 98] width 49 height 17
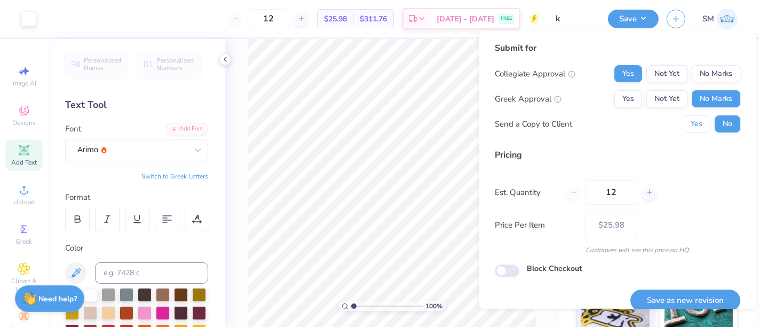
drag, startPoint x: 698, startPoint y: 114, endPoint x: 679, endPoint y: 155, distance: 45.1
click at [689, 120] on button "Yes" at bounding box center [697, 123] width 28 height 17
click at [675, 298] on button "Save as new revision" at bounding box center [686, 300] width 110 height 22
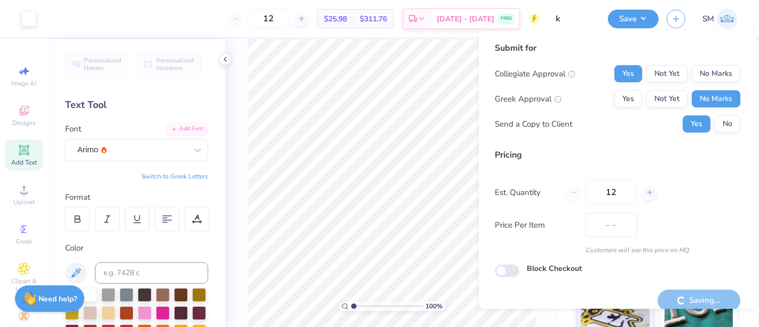
type input "$25.98"
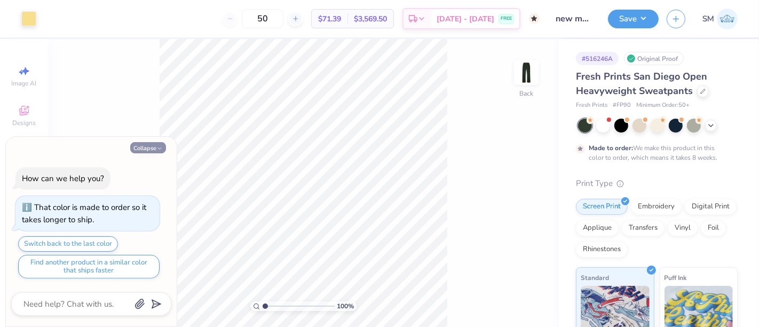
click at [151, 147] on button "Collapse" at bounding box center [148, 147] width 36 height 11
type textarea "x"
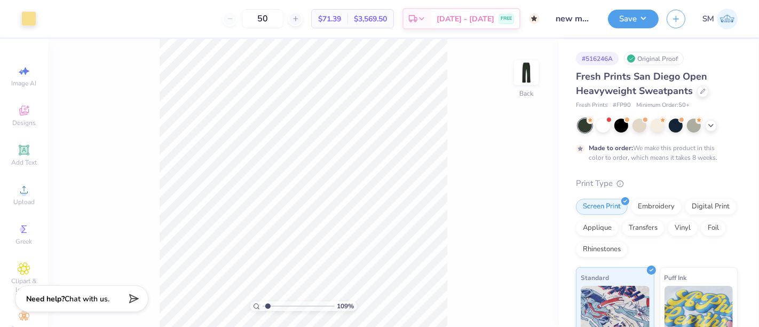
drag, startPoint x: 265, startPoint y: 308, endPoint x: 274, endPoint y: 309, distance: 9.1
type input "2.36"
click at [274, 309] on input "range" at bounding box center [299, 306] width 72 height 10
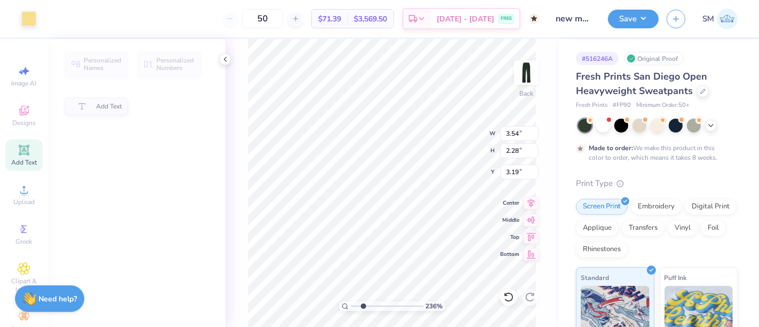
type input "3.22"
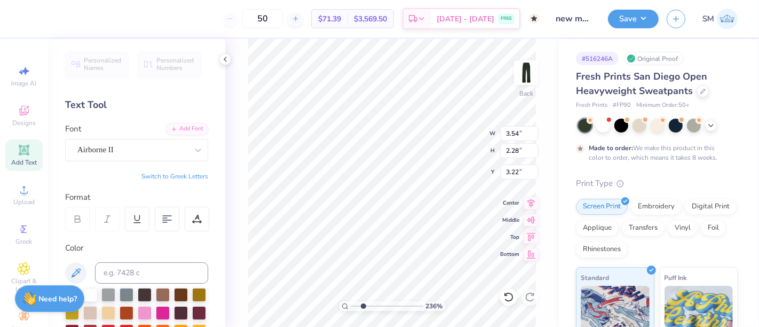
scroll to position [10, 2]
type textarea "XCW"
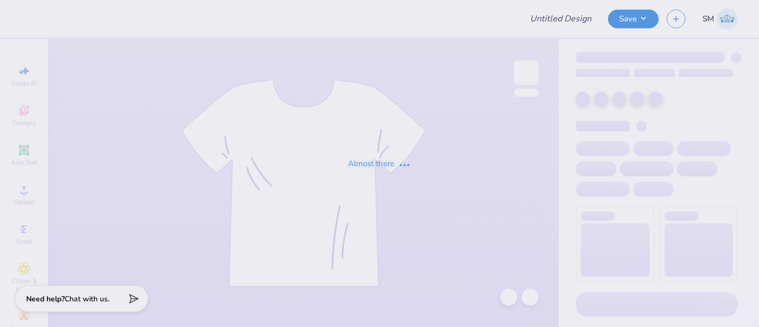
type input "simple mockneck"
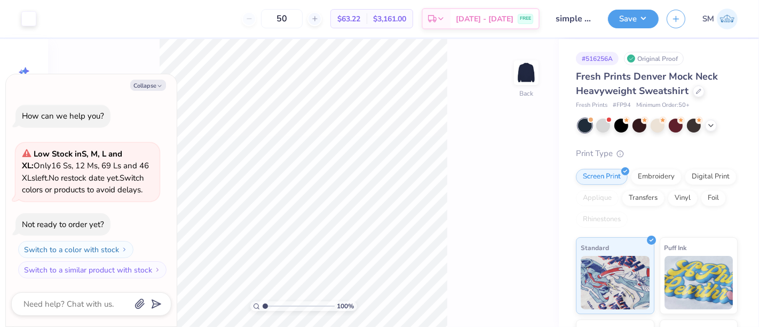
click at [159, 86] on icon "button" at bounding box center [159, 86] width 6 height 6
type textarea "x"
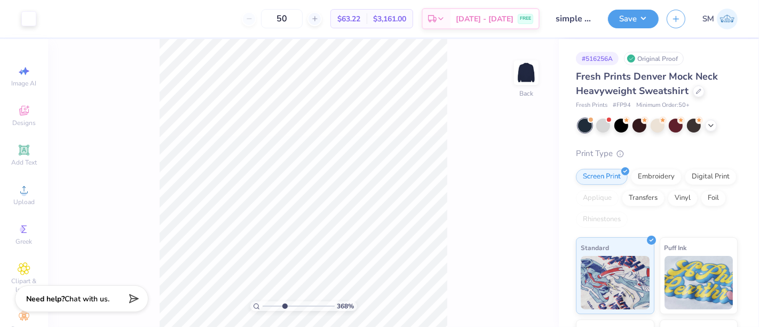
drag, startPoint x: 275, startPoint y: 306, endPoint x: 284, endPoint y: 306, distance: 8.6
type input "3.63"
click at [284, 306] on input "range" at bounding box center [299, 306] width 72 height 10
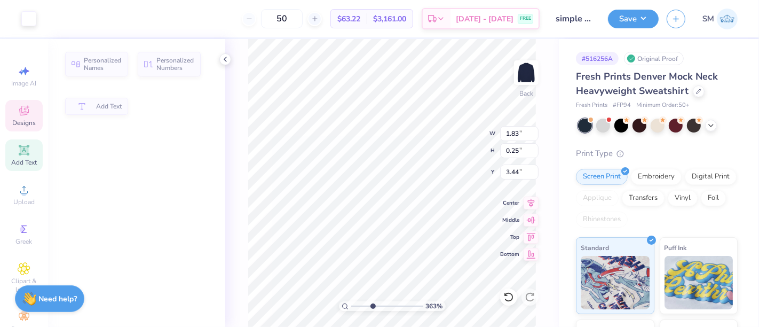
type input "1.83"
type input "0.25"
type input "3.45"
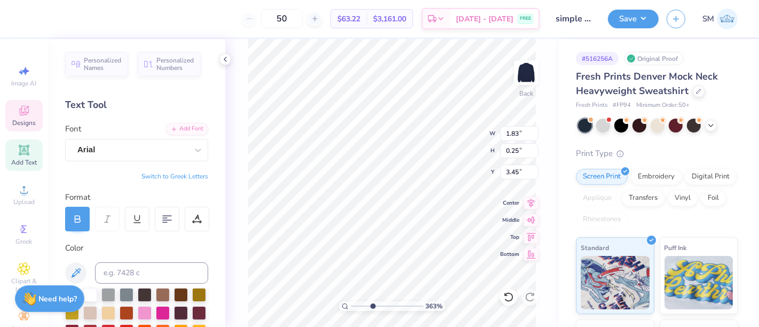
scroll to position [10, 3]
type textarea "SINCE [DATE]"
click at [230, 17] on div "50 $63.22 Per Item $3,161.00 Total Est. Delivery [DATE] - [DATE] FREE" at bounding box center [291, 18] width 495 height 37
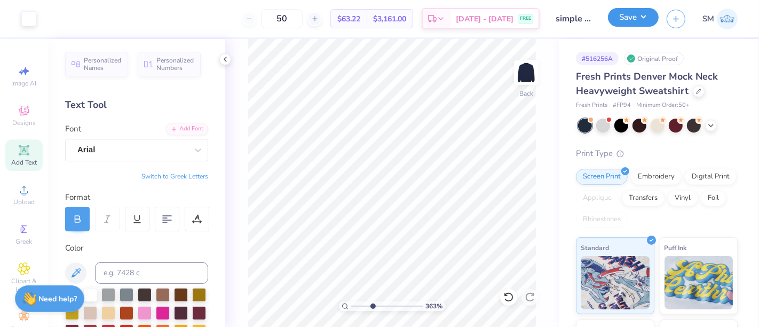
click at [628, 16] on button "Save" at bounding box center [633, 17] width 51 height 19
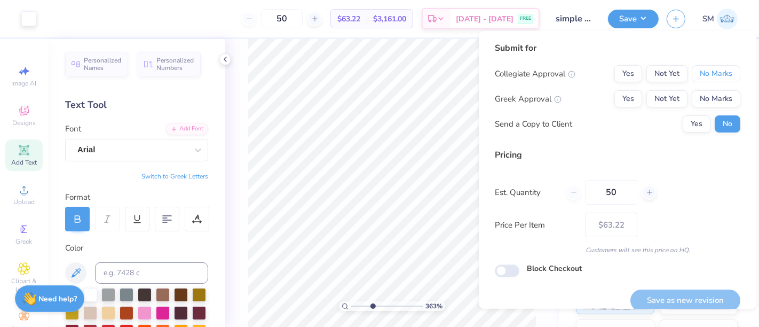
drag, startPoint x: 703, startPoint y: 74, endPoint x: 657, endPoint y: 89, distance: 48.8
click at [692, 81] on button "No Marks" at bounding box center [716, 73] width 49 height 17
drag, startPoint x: 618, startPoint y: 100, endPoint x: 692, endPoint y: 114, distance: 76.0
click at [620, 100] on button "Yes" at bounding box center [629, 98] width 28 height 17
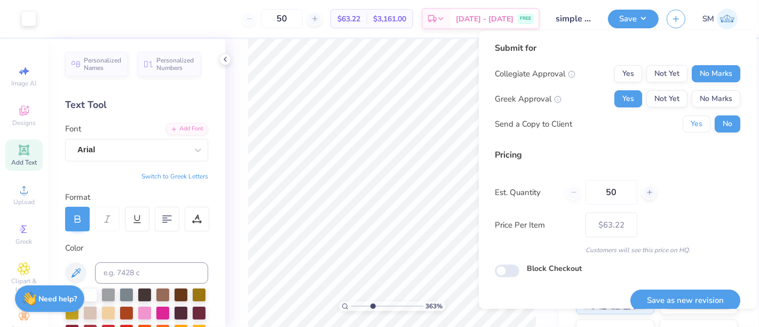
drag, startPoint x: 697, startPoint y: 128, endPoint x: 685, endPoint y: 158, distance: 32.6
click at [696, 128] on button "Yes" at bounding box center [697, 123] width 28 height 17
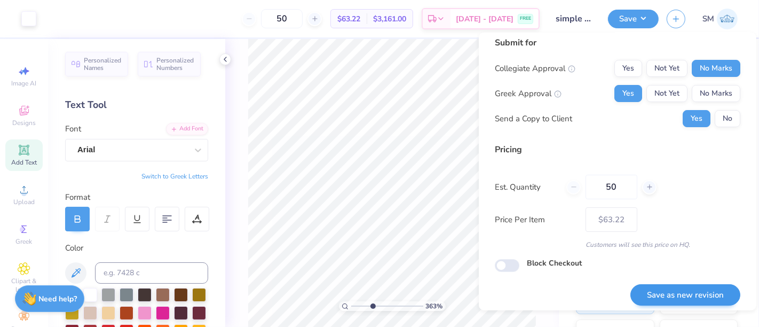
scroll to position [12, 0]
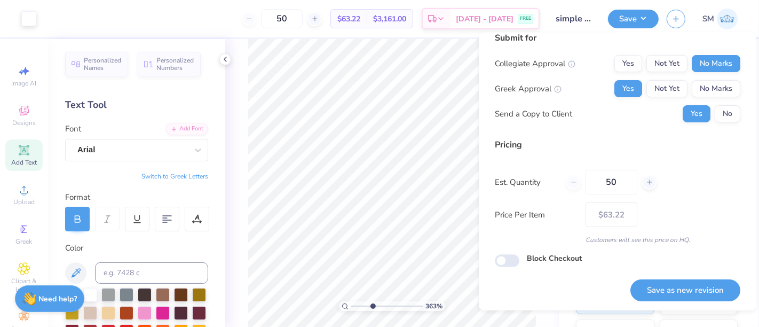
click at [666, 290] on button "Save as new revision" at bounding box center [686, 290] width 110 height 22
type input "$63.22"
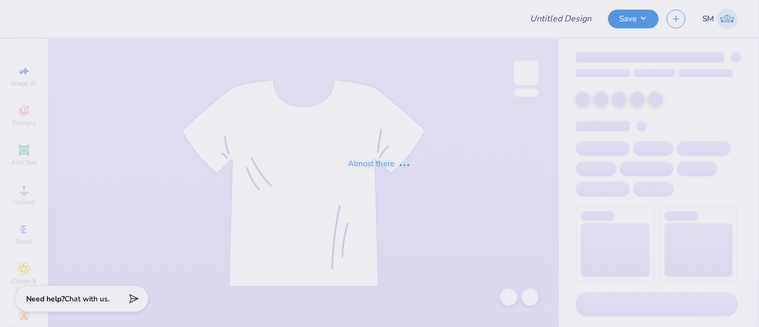
type input "fall merch"
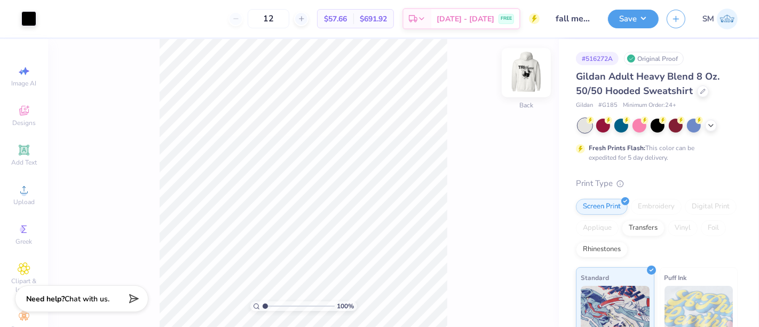
click at [532, 73] on img at bounding box center [526, 72] width 43 height 43
click at [20, 148] on icon at bounding box center [24, 150] width 8 height 8
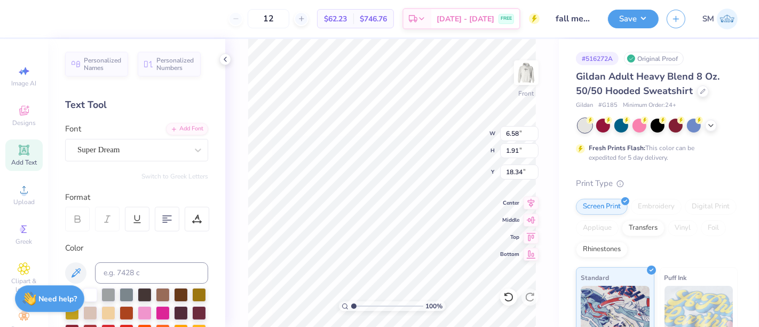
type input "18.34"
type textarea "™"
click at [132, 151] on div "Super Dream" at bounding box center [132, 149] width 112 height 17
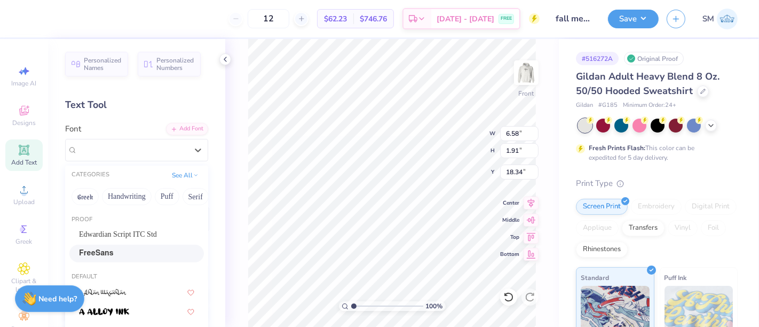
click at [127, 254] on div "FreeSans" at bounding box center [136, 253] width 115 height 11
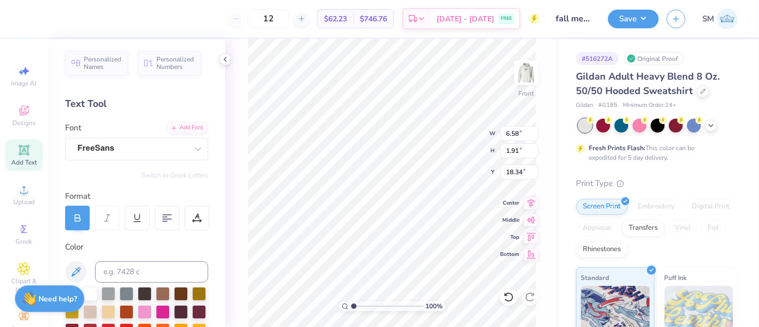
scroll to position [0, 0]
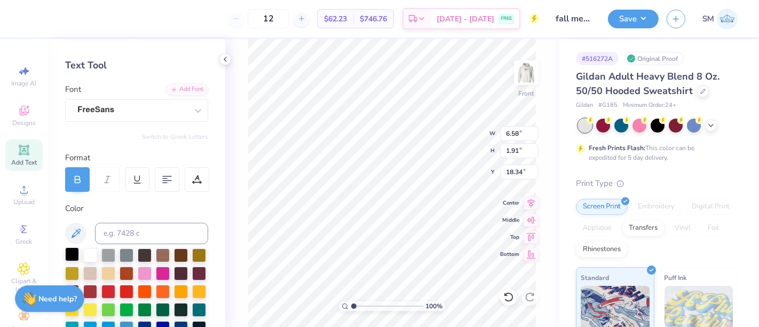
click at [73, 250] on div at bounding box center [72, 254] width 14 height 14
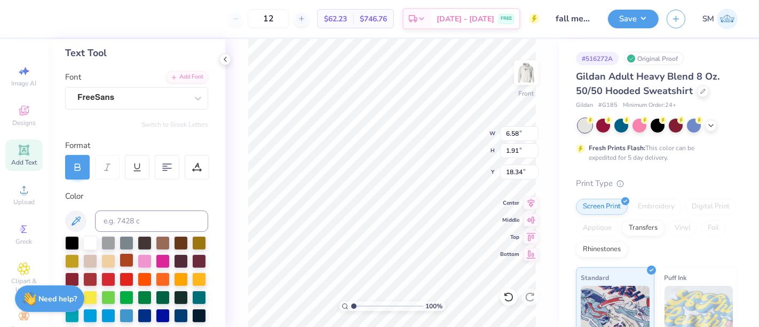
scroll to position [59, 0]
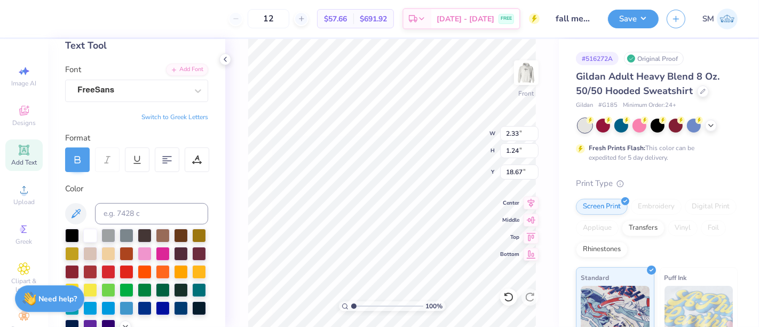
click at [91, 157] on div at bounding box center [137, 159] width 144 height 25
type input "1.03"
type input "0.55"
click at [80, 158] on icon at bounding box center [78, 160] width 10 height 10
click at [144, 95] on div "FreeSans" at bounding box center [132, 90] width 112 height 17
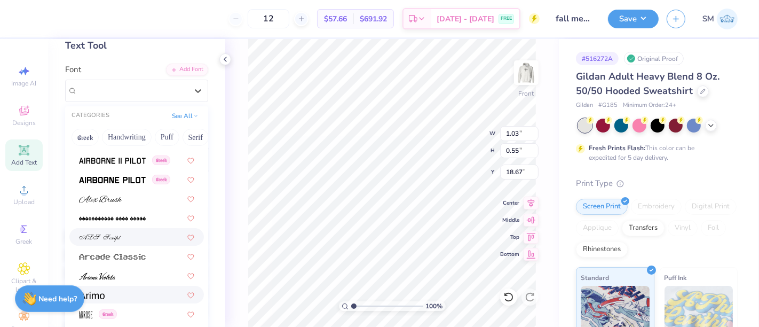
scroll to position [328, 0]
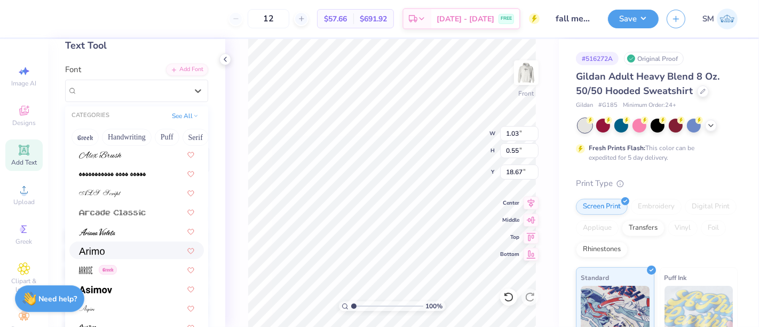
click at [127, 251] on div at bounding box center [136, 250] width 115 height 11
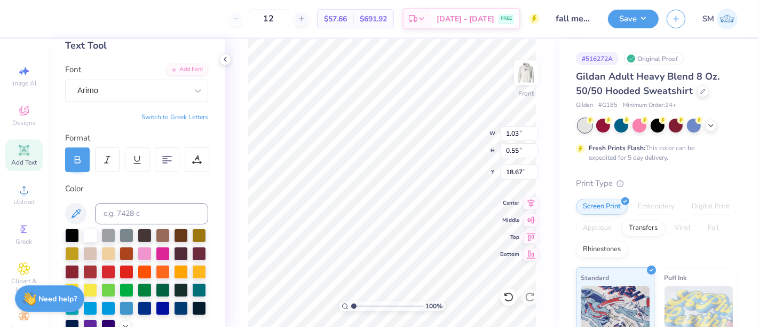
type input "0.98"
type input "0.38"
type input "18.75"
click at [77, 160] on icon at bounding box center [77, 161] width 5 height 3
type input "2.35"
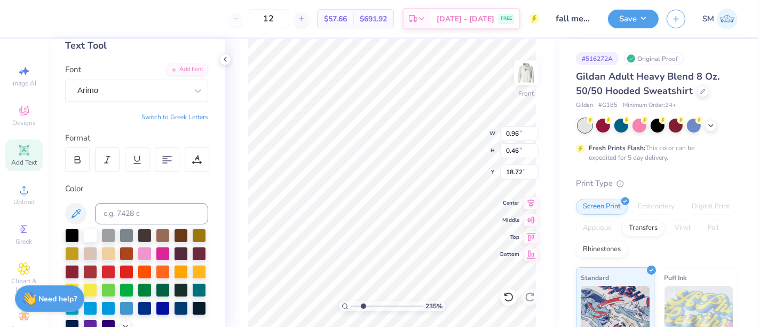
click at [363, 305] on input "range" at bounding box center [387, 306] width 72 height 10
type input "8.48"
type input "0.72"
type input "0.34"
type input "8.59"
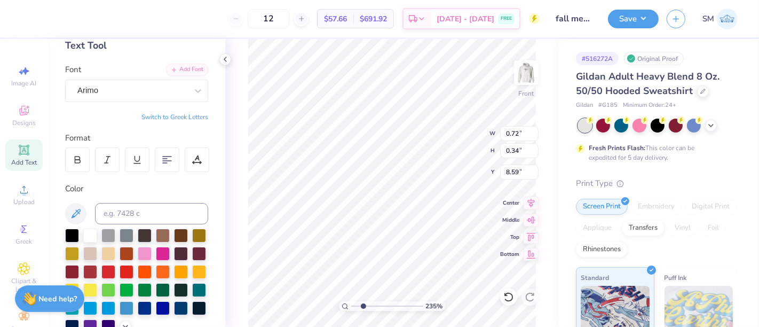
type input "0.58"
type input "0.28"
type input "0.31"
type input "0.15"
type input "8.72"
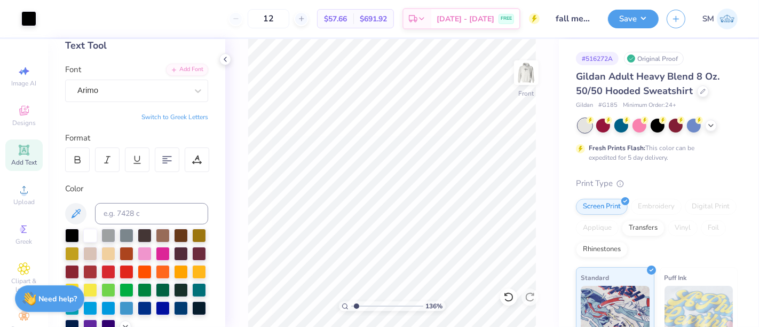
type input "1.25"
click at [355, 304] on input "range" at bounding box center [387, 306] width 72 height 10
click at [639, 10] on button "Save" at bounding box center [633, 17] width 51 height 19
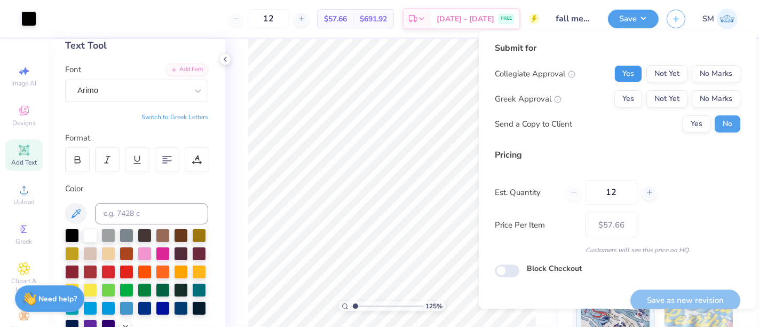
click at [620, 70] on button "Yes" at bounding box center [629, 73] width 28 height 17
drag, startPoint x: 620, startPoint y: 89, endPoint x: 618, endPoint y: 95, distance: 6.1
click at [619, 91] on div "Collegiate Approval Yes Not Yet No Marks Greek Approval Yes Not Yet No Marks Se…" at bounding box center [618, 98] width 246 height 67
click at [620, 95] on button "Yes" at bounding box center [629, 98] width 28 height 17
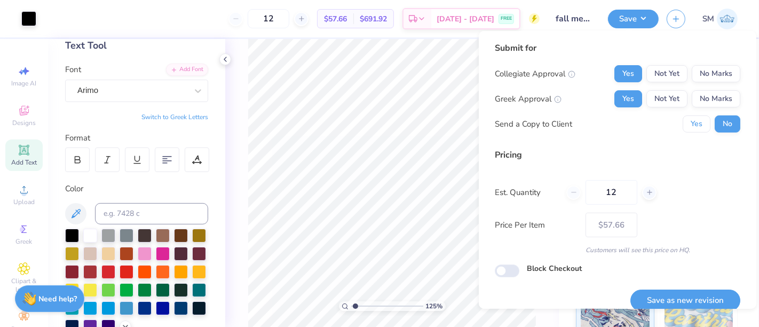
click at [686, 122] on button "Yes" at bounding box center [697, 123] width 28 height 17
drag, startPoint x: 674, startPoint y: 297, endPoint x: 672, endPoint y: 304, distance: 7.9
click at [674, 298] on button "Save as new revision" at bounding box center [686, 300] width 110 height 22
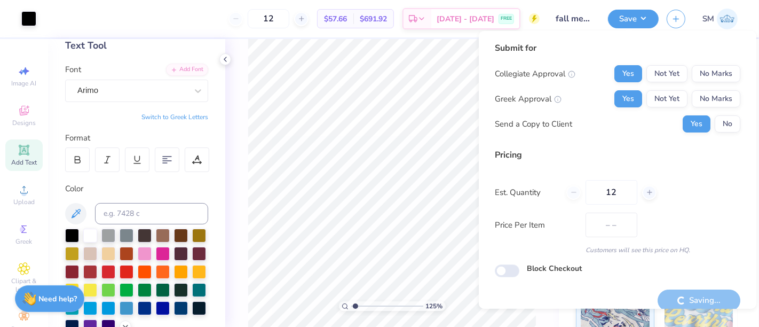
type input "$57.66"
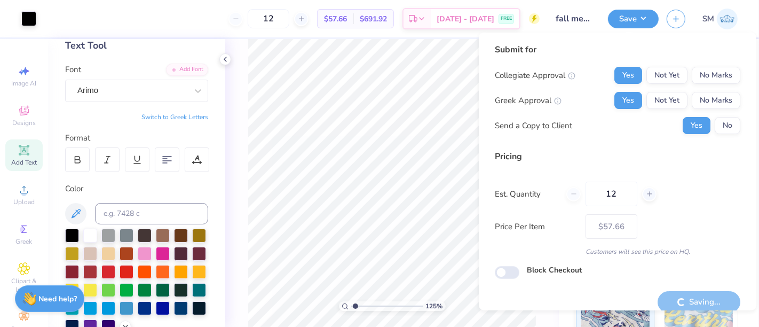
scroll to position [12, 0]
